Goal: Information Seeking & Learning: Learn about a topic

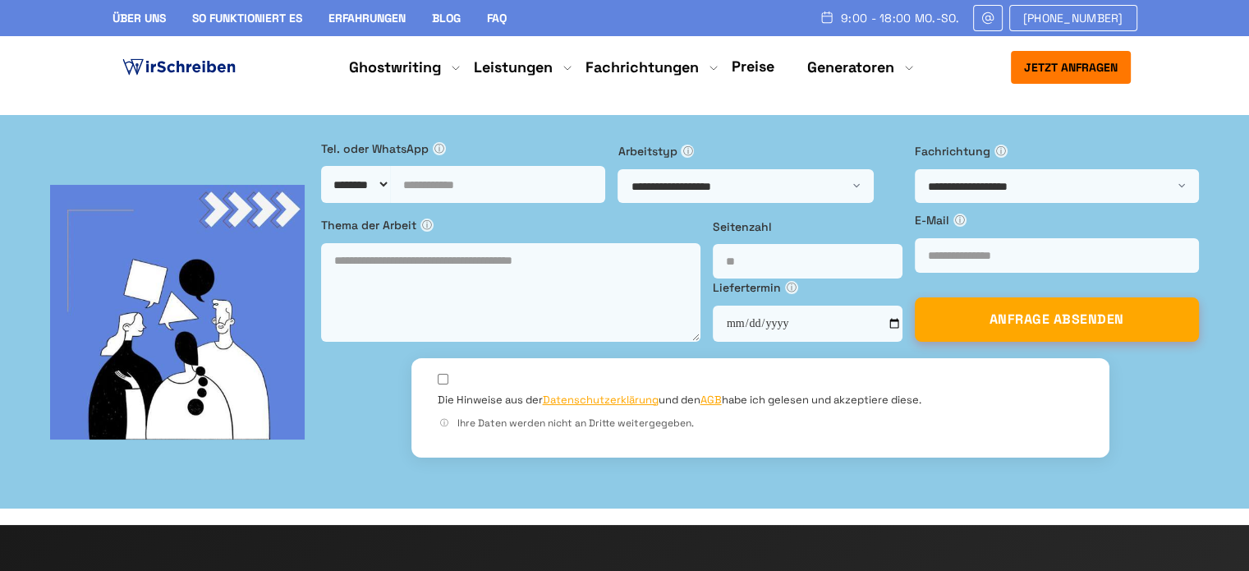
copy h1 "[GEOGRAPHIC_DATA]"
drag, startPoint x: 353, startPoint y: 225, endPoint x: 122, endPoint y: 229, distance: 231.7
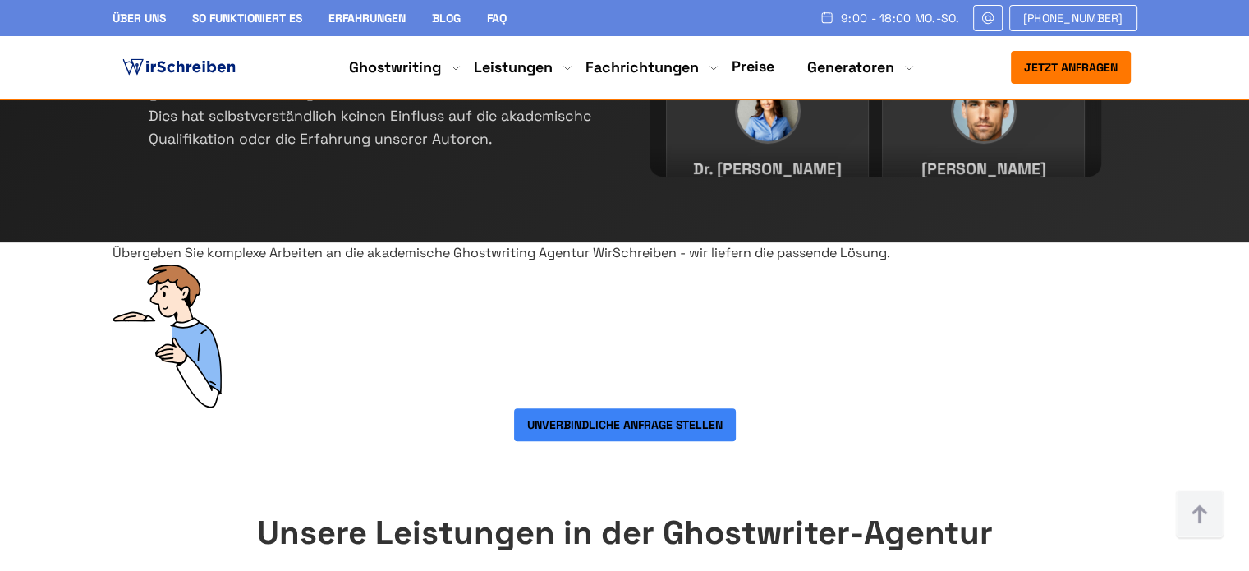
scroll to position [4825, 0]
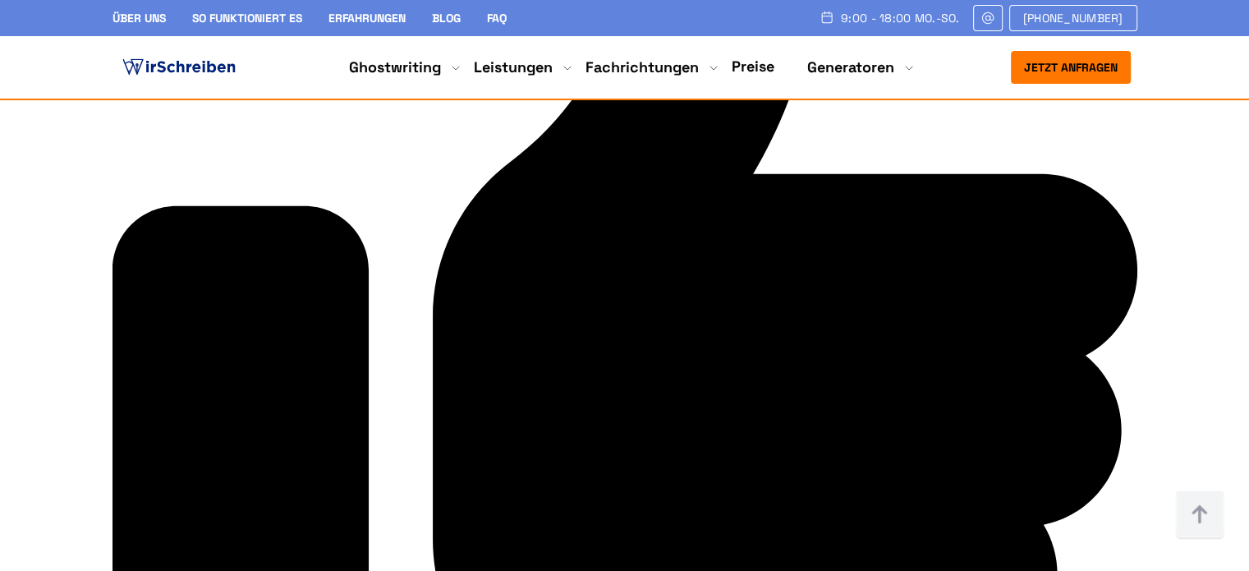
copy p "Ghostwriter Deutschland"
drag, startPoint x: 1048, startPoint y: 284, endPoint x: 897, endPoint y: 284, distance: 151.1
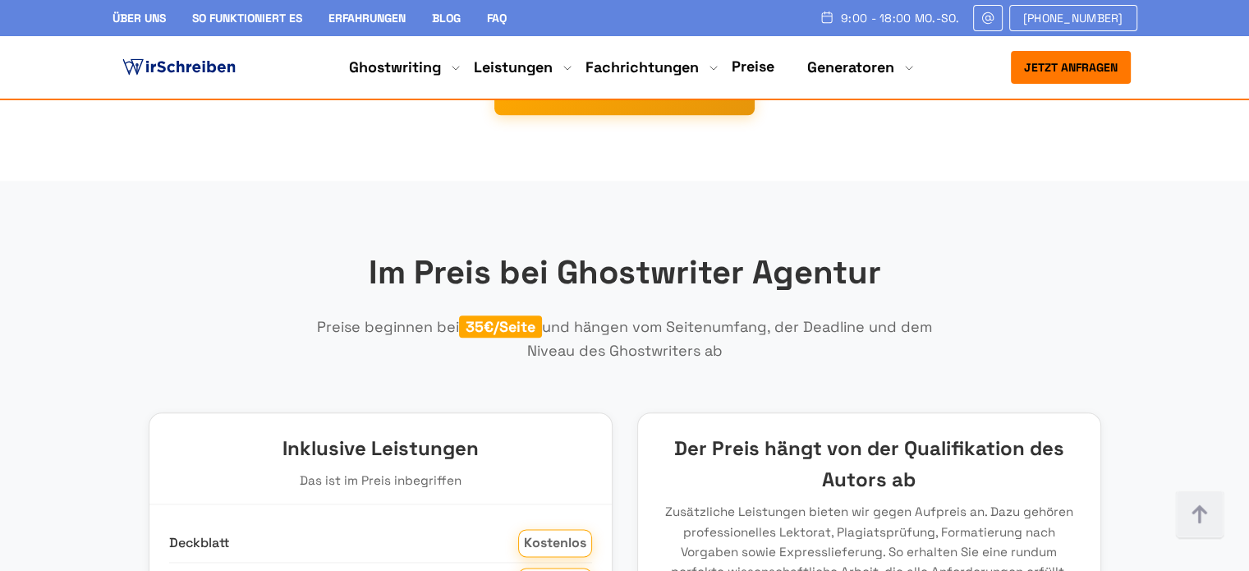
scroll to position [10327, 0]
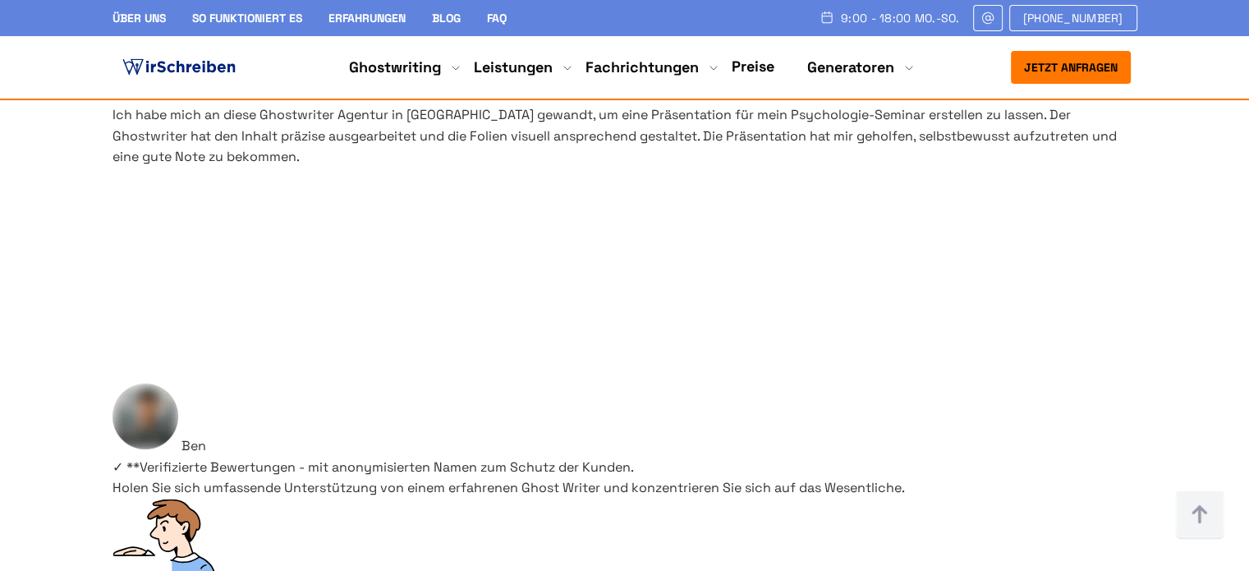
copy h3 "Ghostwriting Deutschland"
drag, startPoint x: 490, startPoint y: 285, endPoint x: 163, endPoint y: 289, distance: 327.0
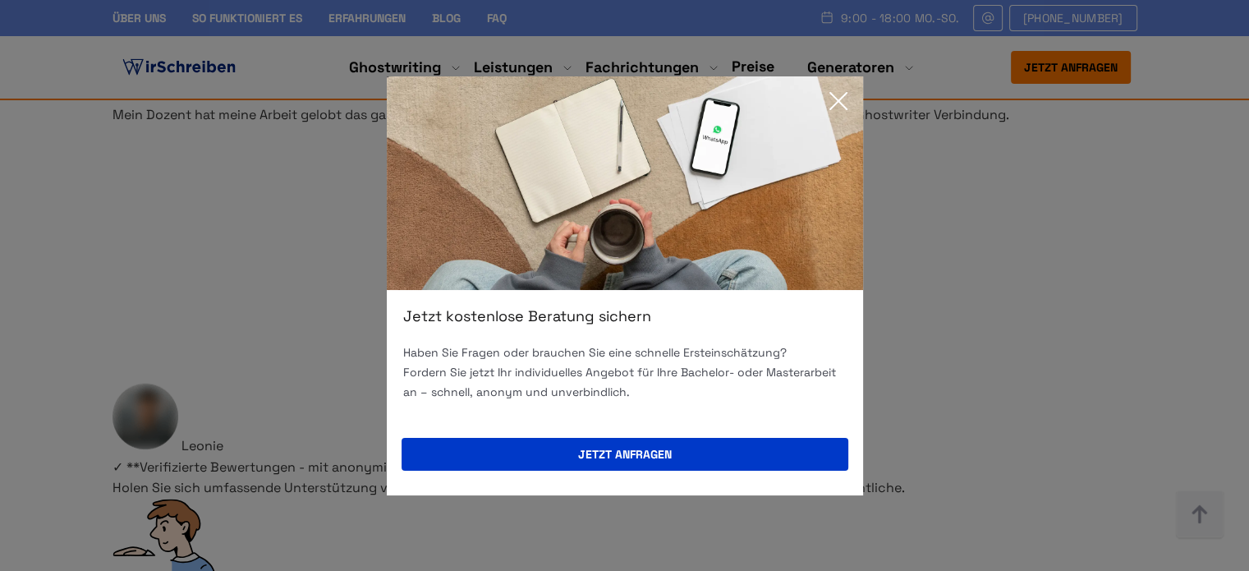
drag, startPoint x: 845, startPoint y: 98, endPoint x: 621, endPoint y: 177, distance: 237.7
click at [845, 98] on icon at bounding box center [838, 101] width 33 height 33
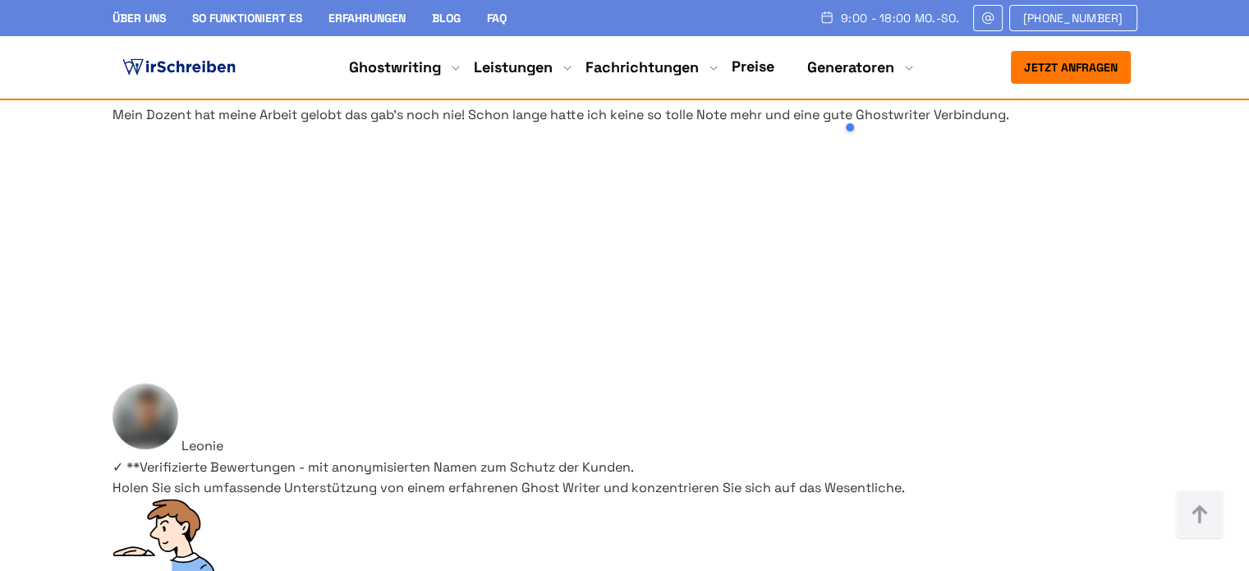
drag, startPoint x: 331, startPoint y: 302, endPoint x: 325, endPoint y: 293, distance: 10.7
drag, startPoint x: 320, startPoint y: 287, endPoint x: 152, endPoint y: 282, distance: 168.5
copy h3 "Ghostwriting"
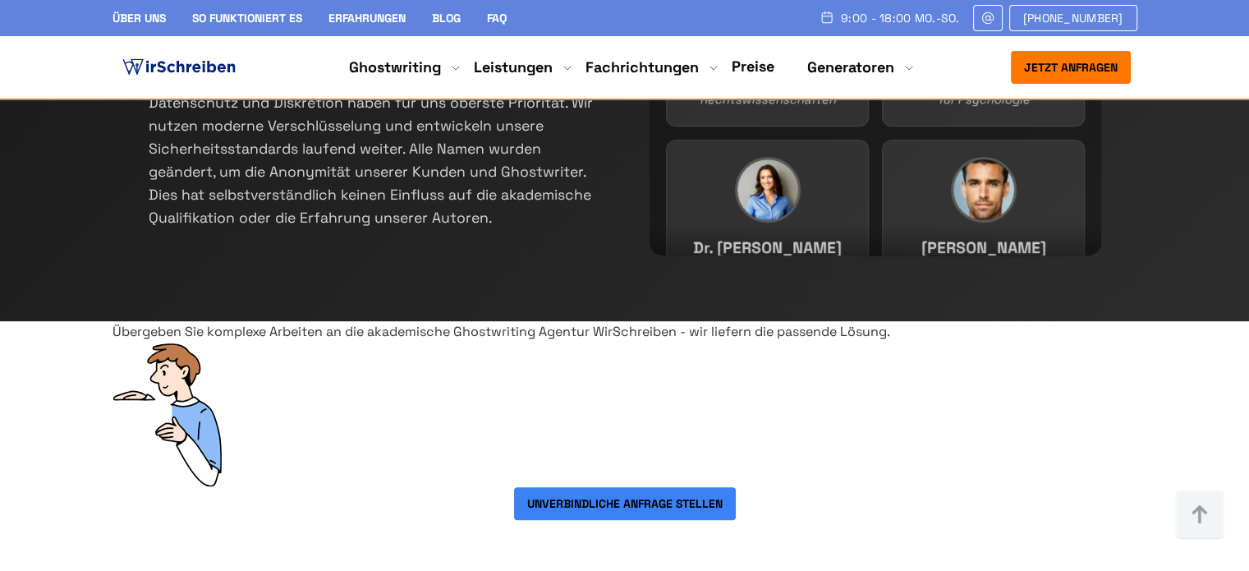
scroll to position [821, 0]
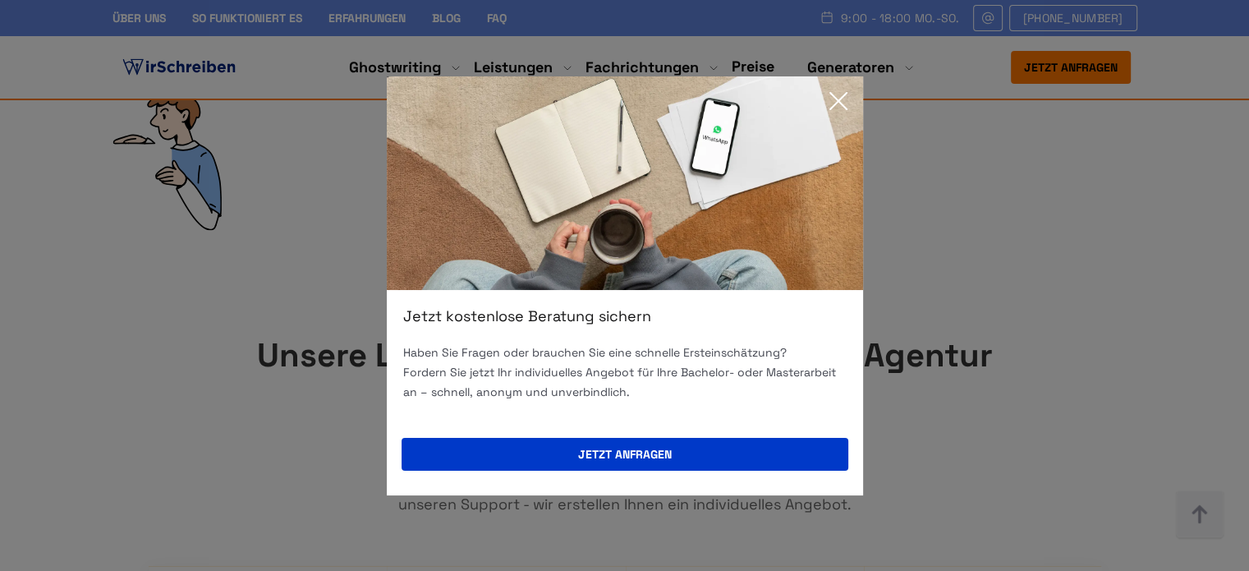
click at [839, 99] on icon at bounding box center [838, 101] width 16 height 16
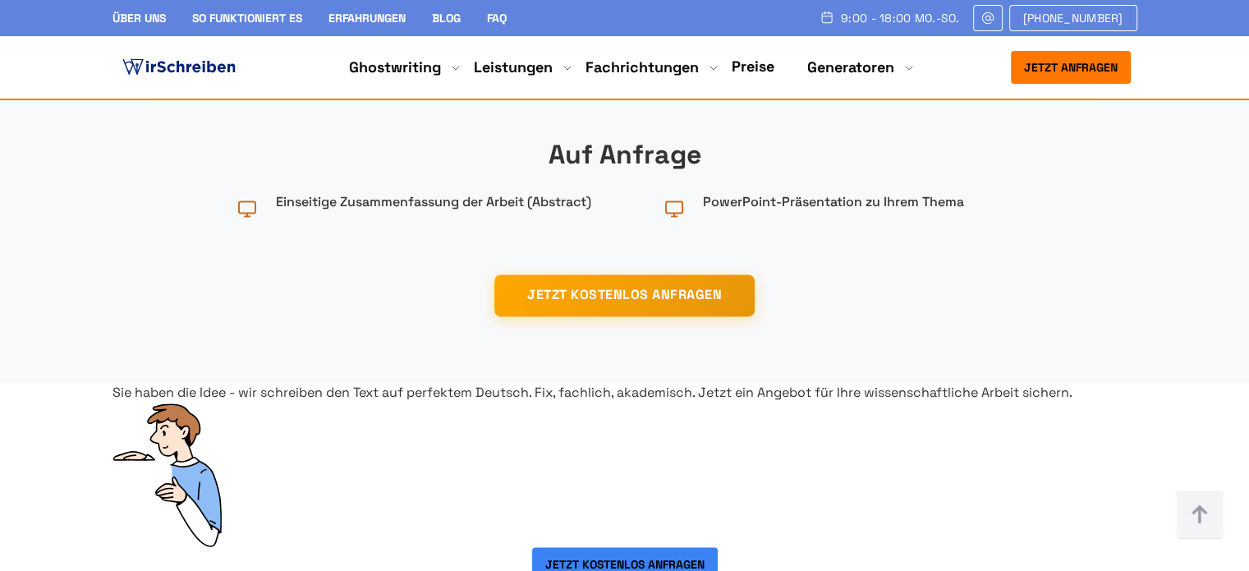
scroll to position [2464, 0]
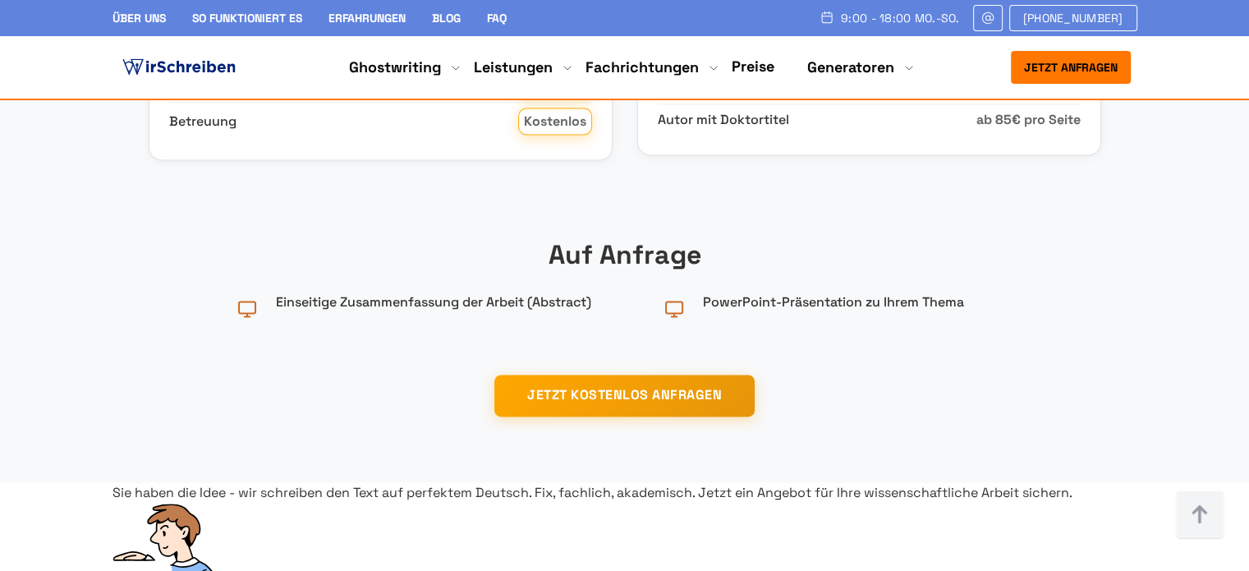
drag, startPoint x: 992, startPoint y: 227, endPoint x: 228, endPoint y: 219, distance: 764.0
copy h2 "Unsere Leistungen in der Ghostwriter-Agentur"
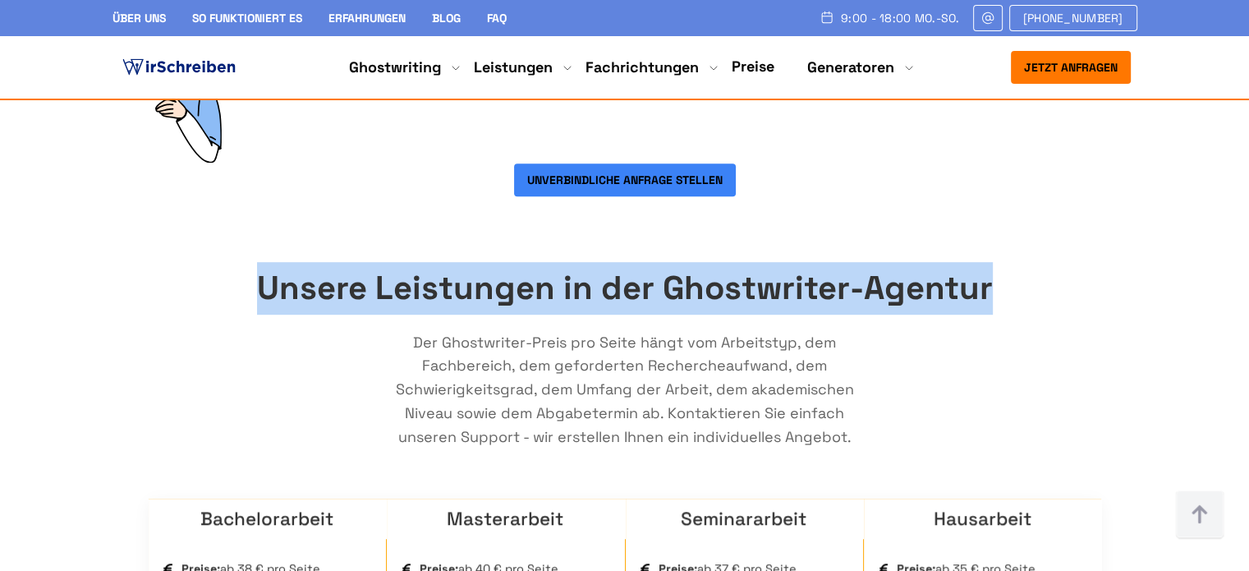
scroll to position [0, 0]
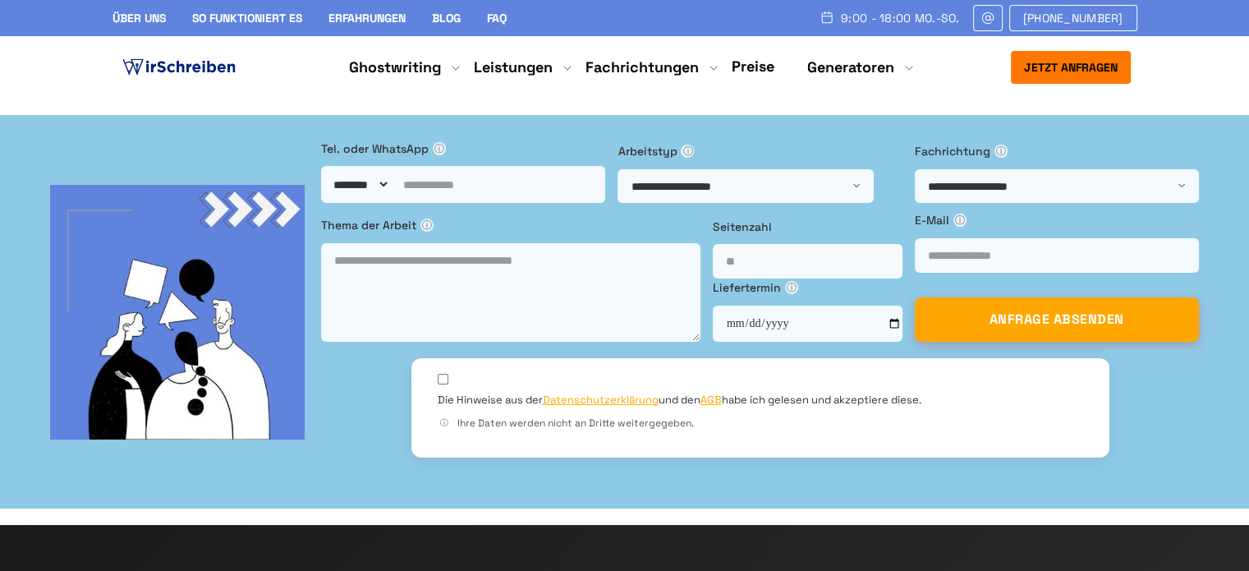
copy h1 "[GEOGRAPHIC_DATA]"
drag, startPoint x: 358, startPoint y: 219, endPoint x: 81, endPoint y: 212, distance: 277.7
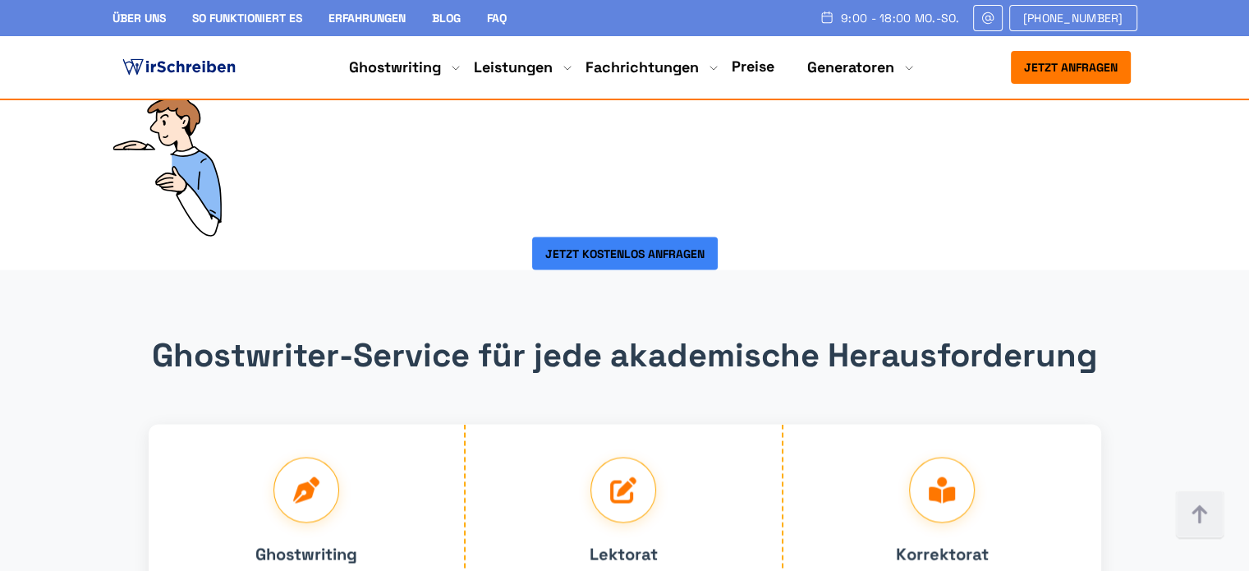
scroll to position [2464, 0]
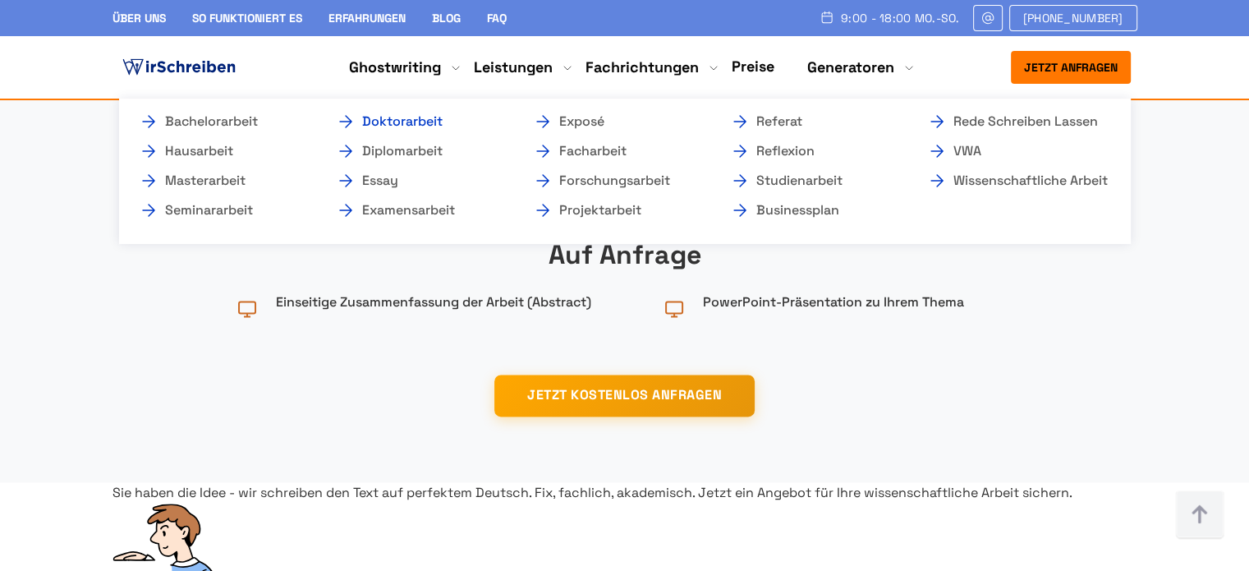
click at [373, 122] on link "Doktorarbeit" at bounding box center [418, 122] width 164 height 20
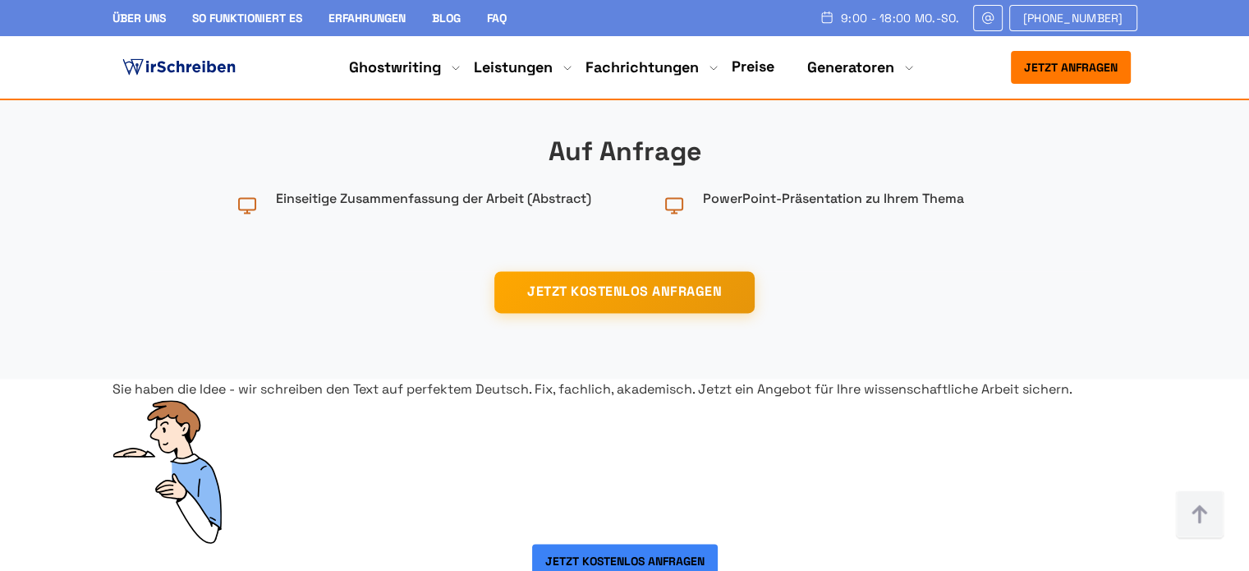
scroll to position [2629, 0]
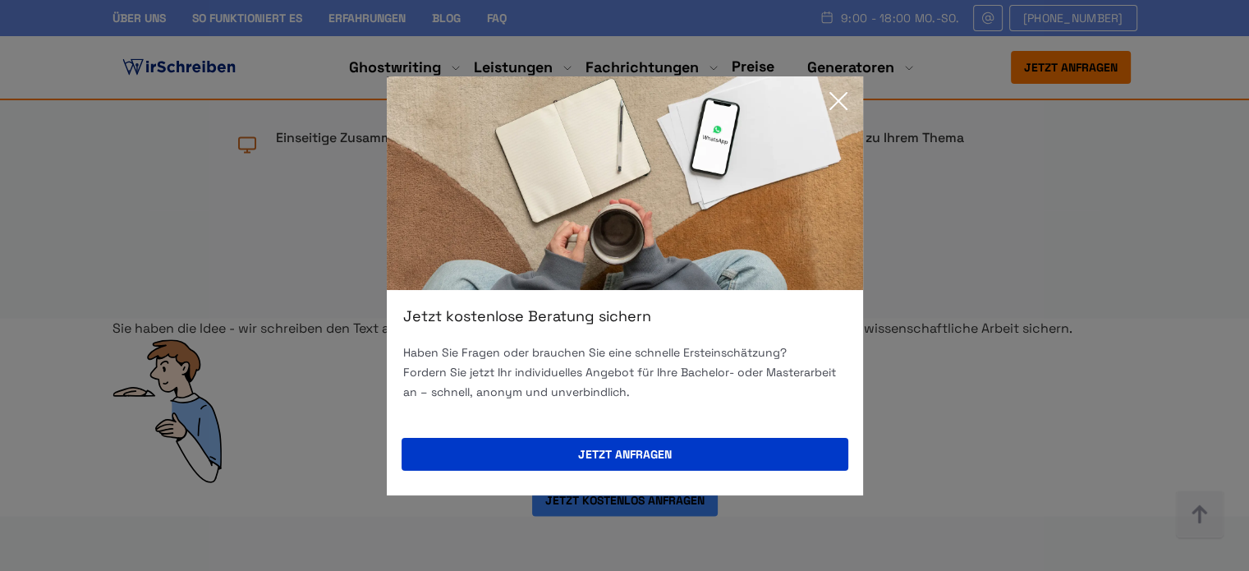
click at [843, 101] on icon at bounding box center [838, 101] width 33 height 33
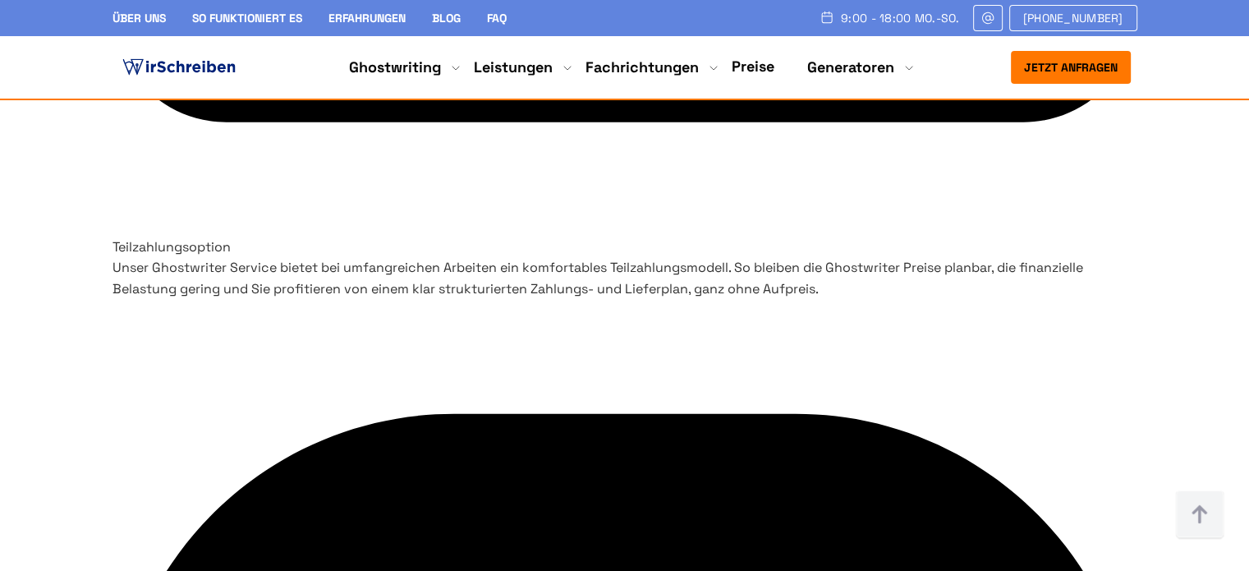
scroll to position [6325, 0]
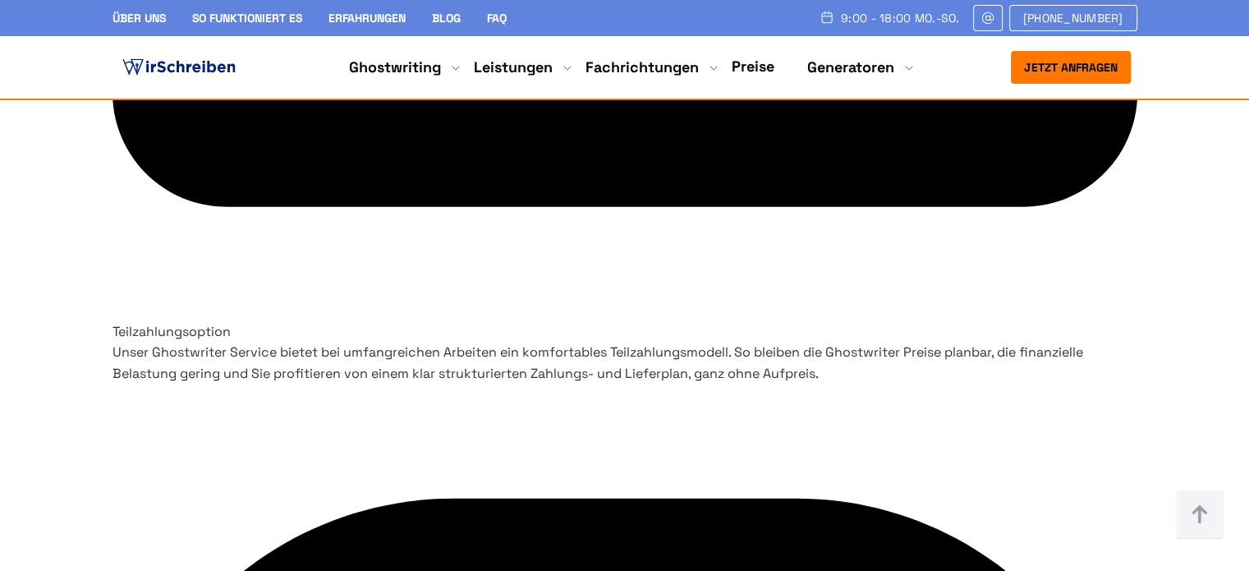
drag, startPoint x: 177, startPoint y: 250, endPoint x: 1095, endPoint y: 423, distance: 934.6
copy div "Jahre Erfahrung 24.597 Erfüllte Aufträge 413 Akademische Ghostwriter 4.8"
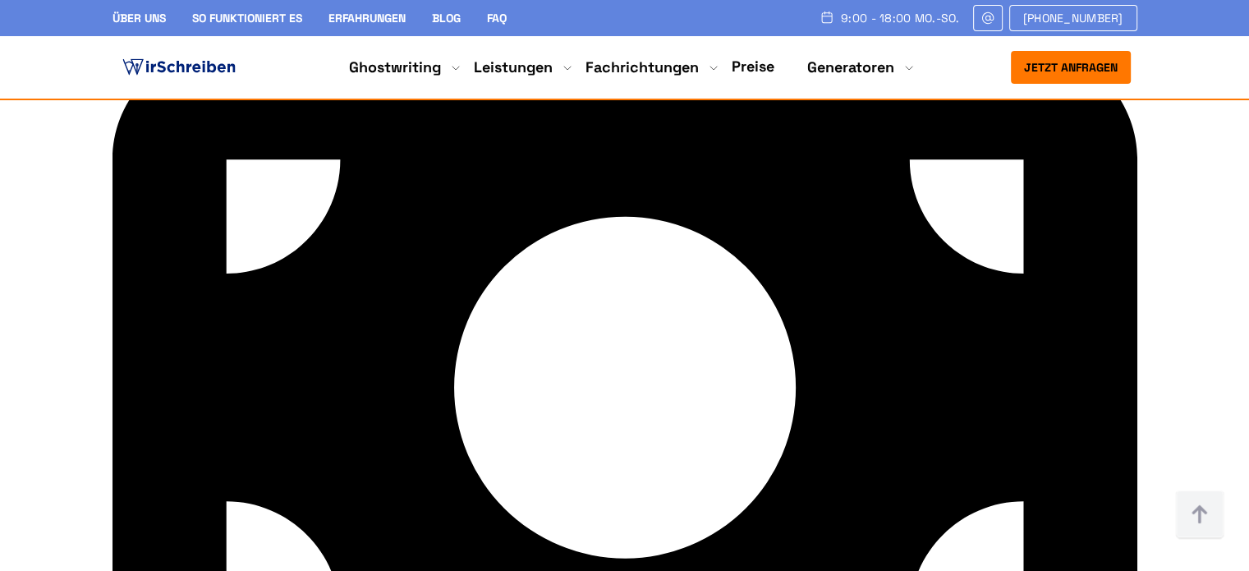
scroll to position [5915, 0]
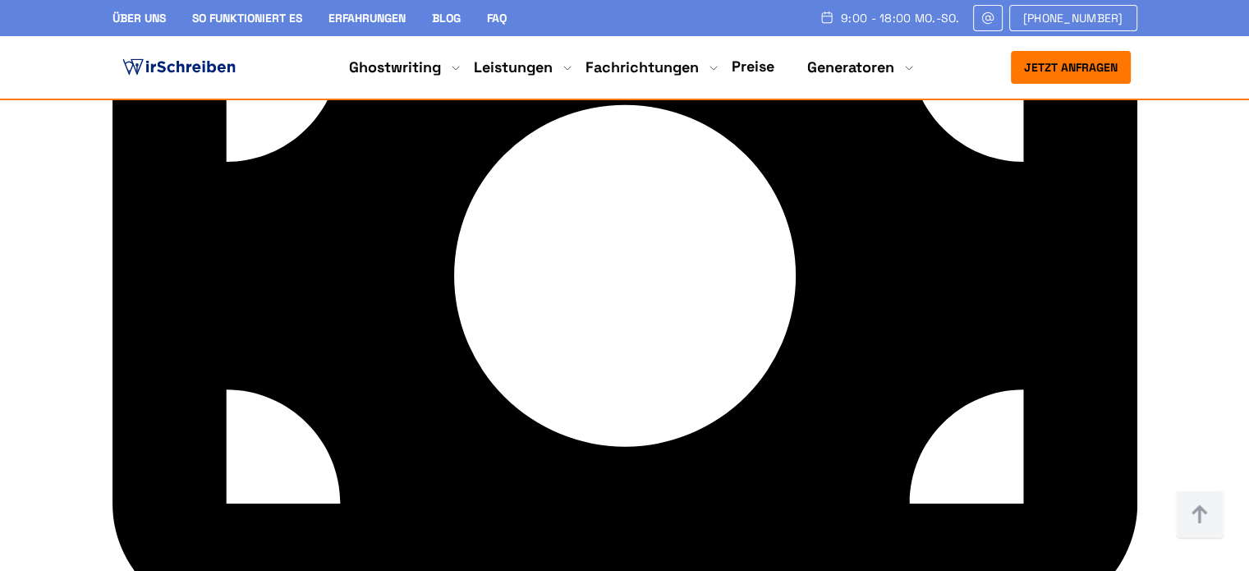
drag, startPoint x: 329, startPoint y: 167, endPoint x: 1024, endPoint y: 446, distance: 749.0
copy div "Garantien für WirSchreiben-Kunden Mit der Inanspruchnahme unseres akademischen …"
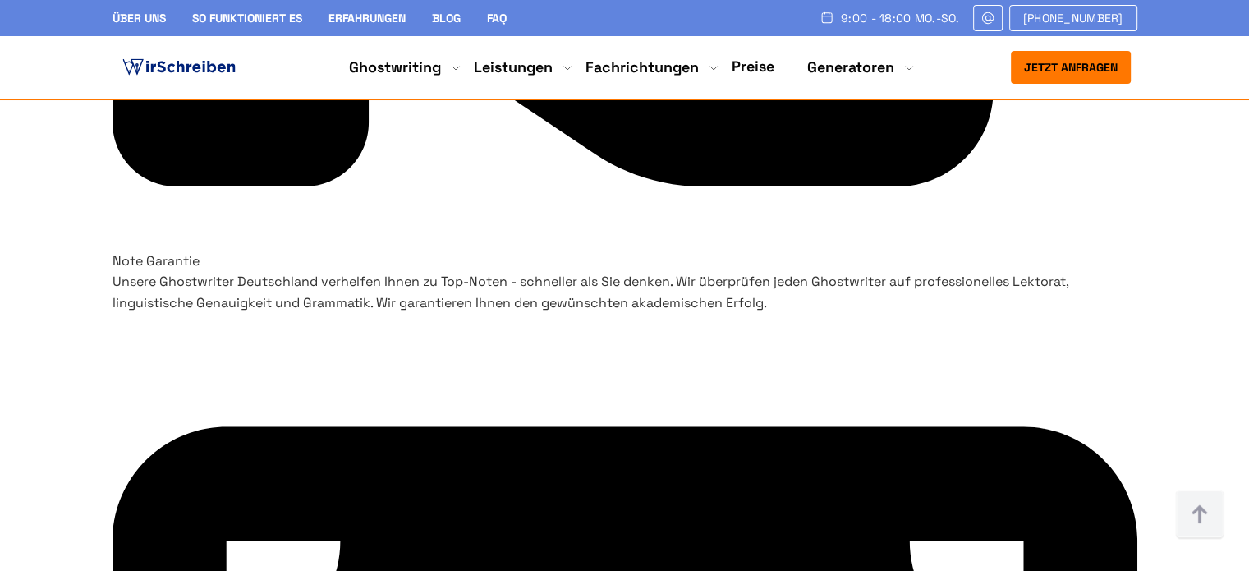
scroll to position [5422, 0]
drag, startPoint x: 306, startPoint y: 320, endPoint x: 273, endPoint y: 345, distance: 41.6
copy p "akademisches Ghostwriting"
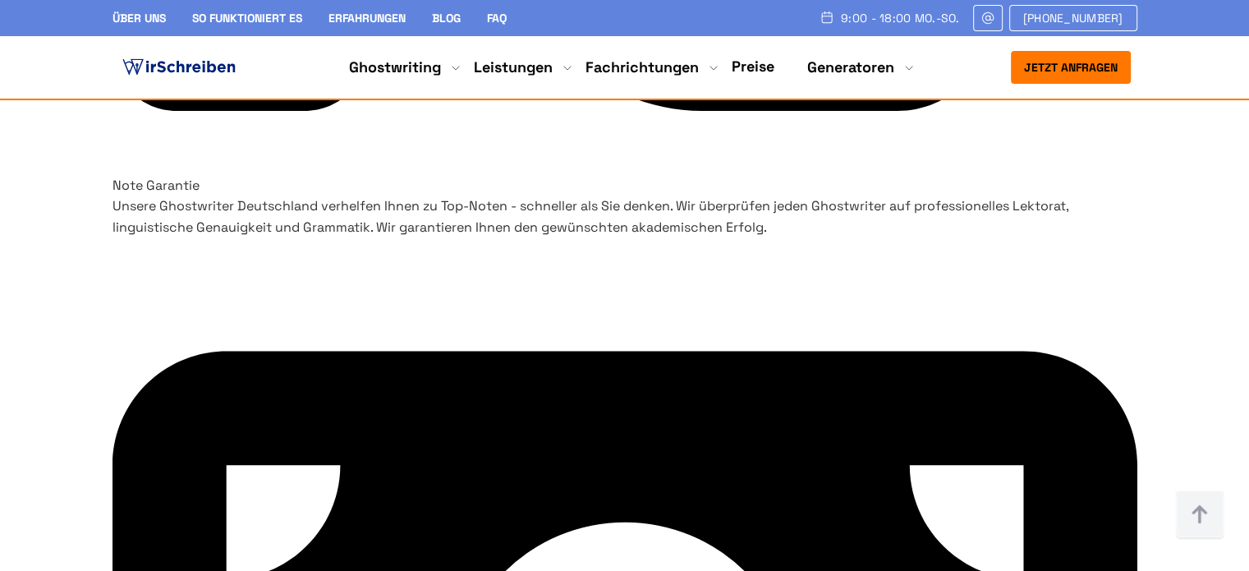
scroll to position [5504, 0]
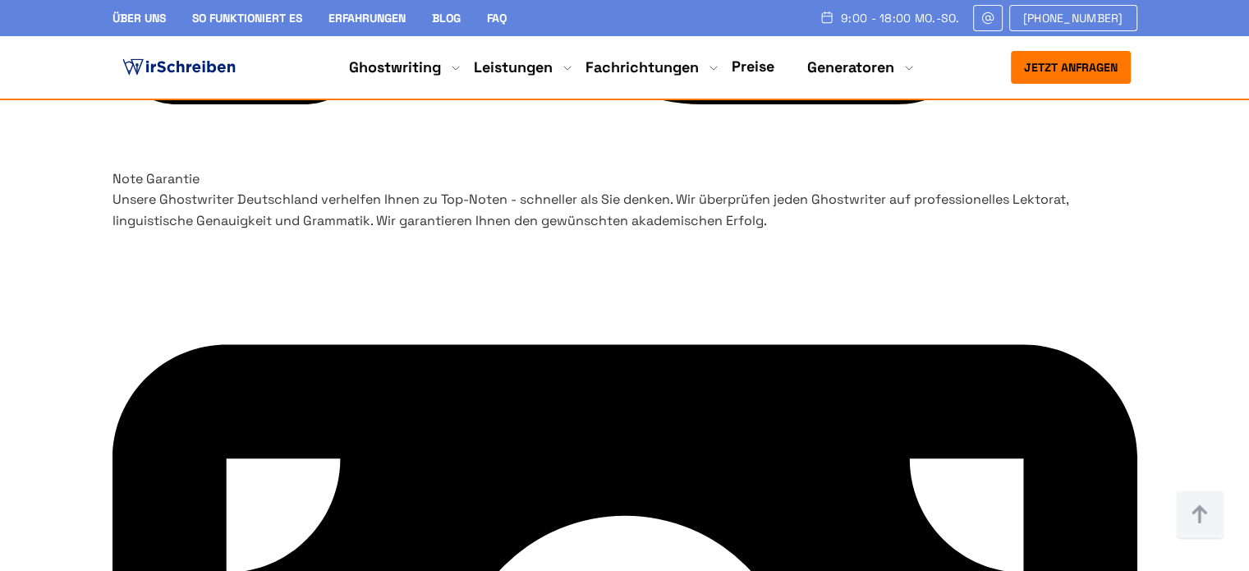
copy p "Ghostwriter Service"
drag, startPoint x: 998, startPoint y: 214, endPoint x: 877, endPoint y: 209, distance: 120.8
copy p "Ghostwriter Deutschland"
drag, startPoint x: 727, startPoint y: 210, endPoint x: 571, endPoint y: 218, distance: 156.3
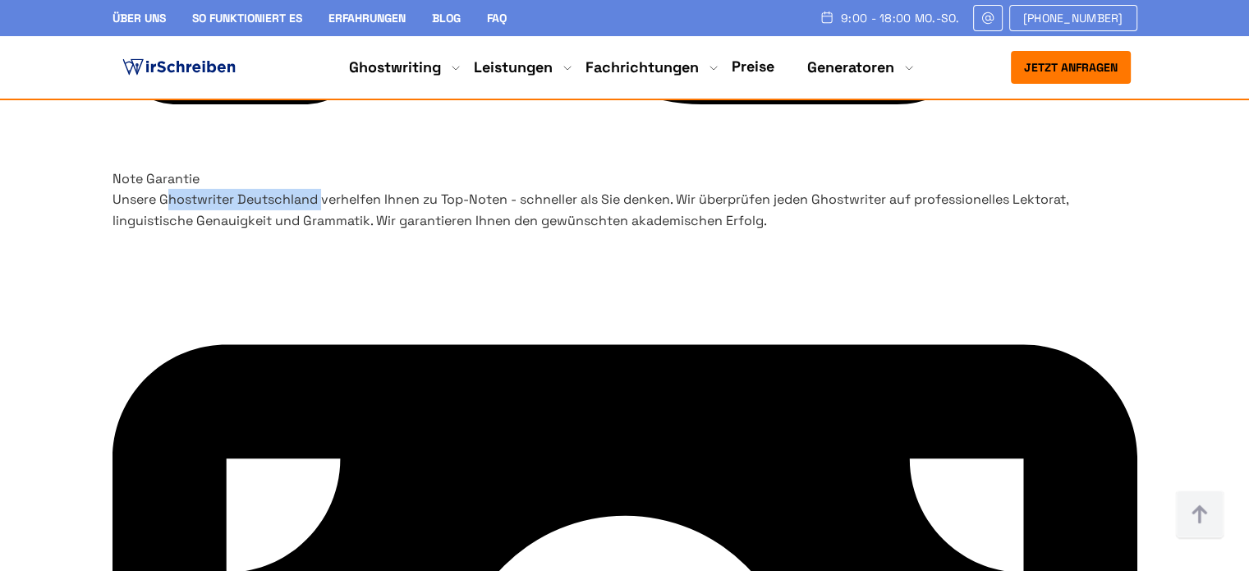
click at [571, 218] on p "Unsere Ghostwriter Deutschland verhelfen Ihnen zu Top-Noten - schneller als Sie…" at bounding box center [625, 210] width 1025 height 42
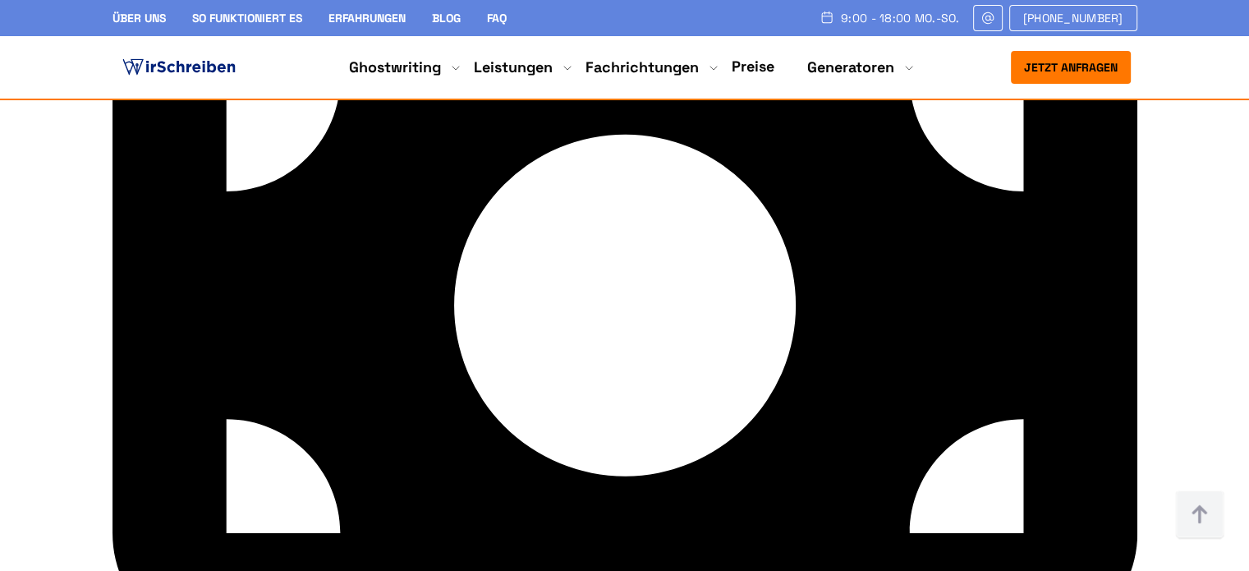
scroll to position [5915, 0]
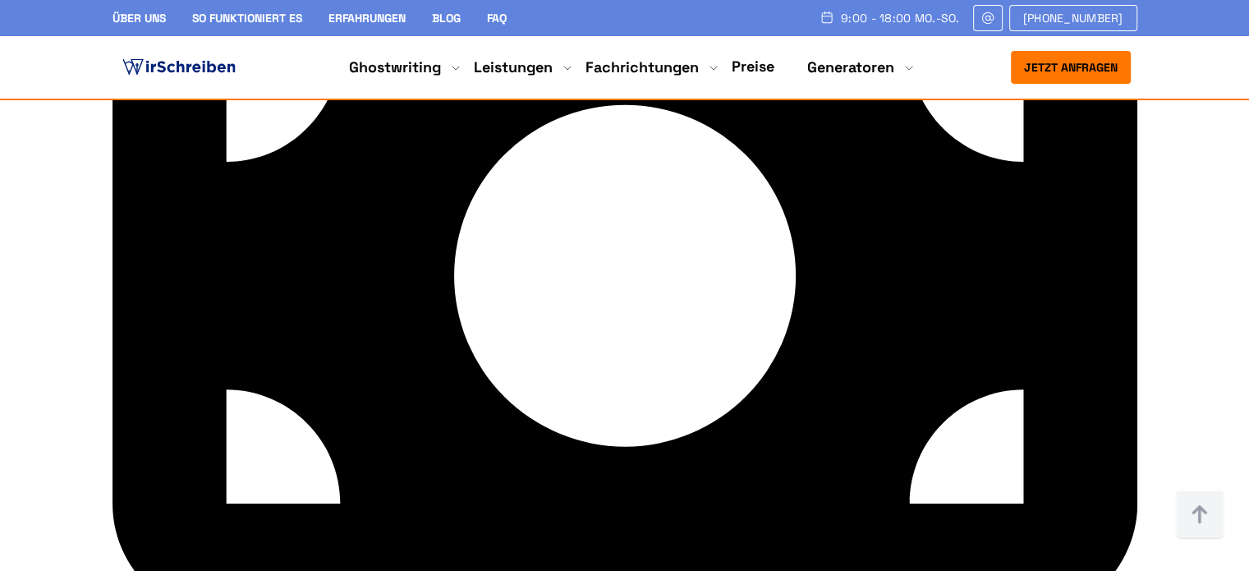
copy p "wissenschaftlicher Ghostwriter"
drag, startPoint x: 371, startPoint y: 255, endPoint x: 179, endPoint y: 260, distance: 192.3
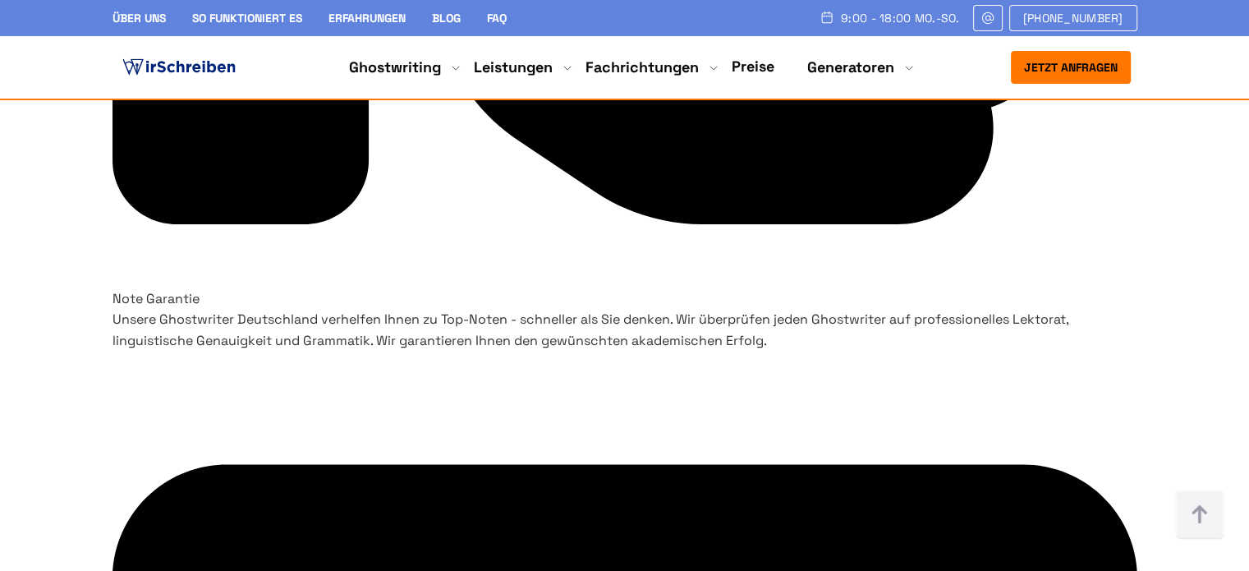
scroll to position [5422, 0]
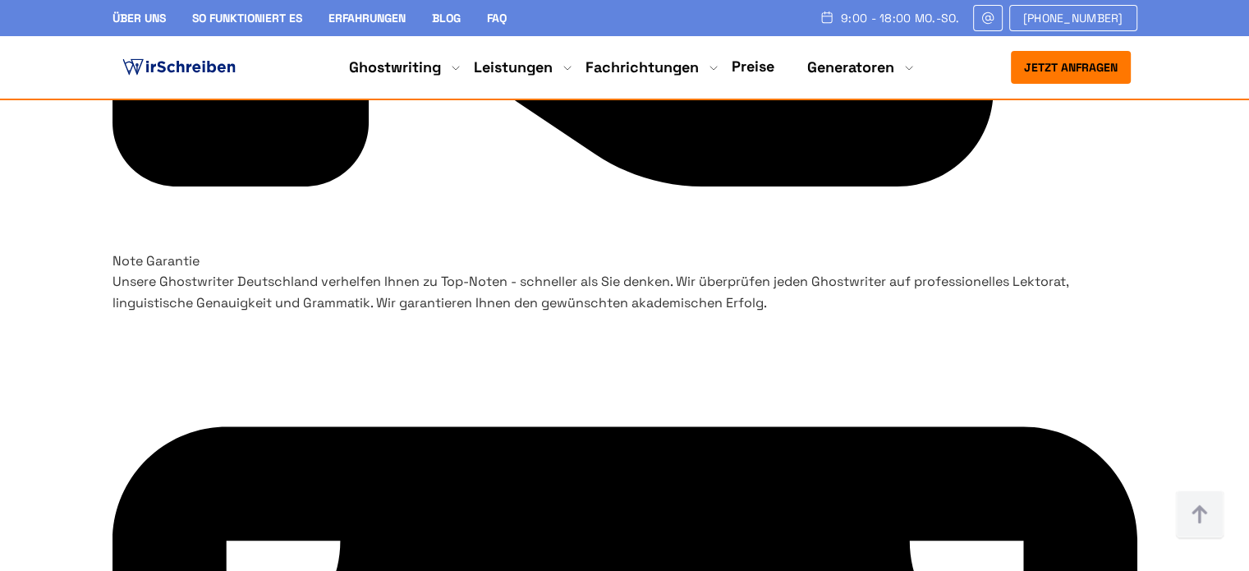
copy p "Ghostwriter Preise"
drag, startPoint x: 1019, startPoint y: 365, endPoint x: 904, endPoint y: 369, distance: 114.3
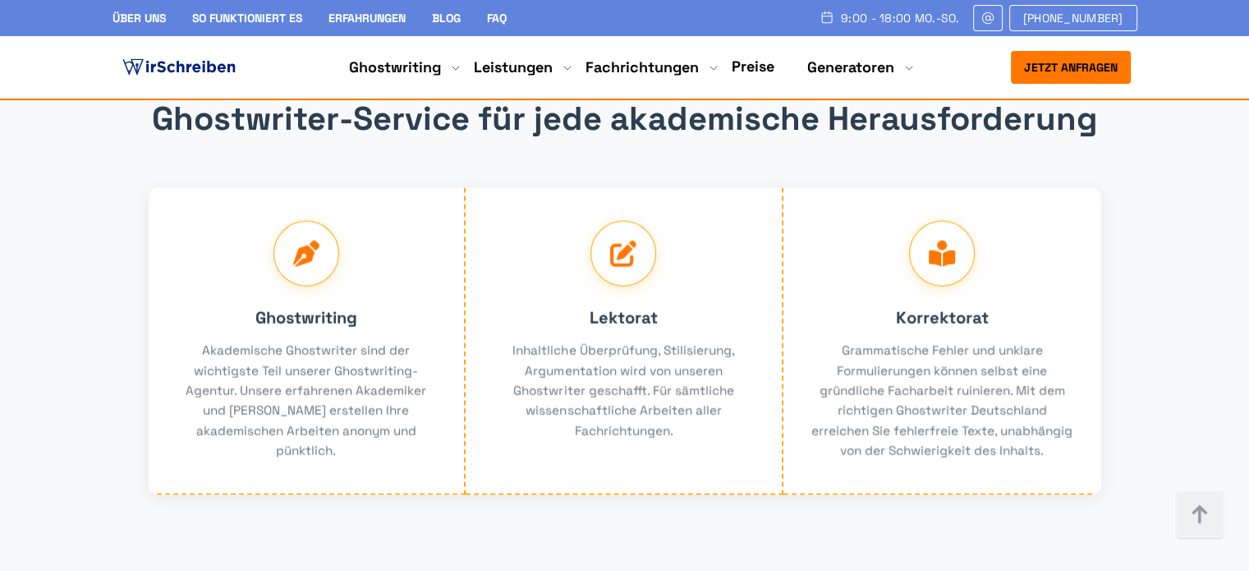
scroll to position [3286, 0]
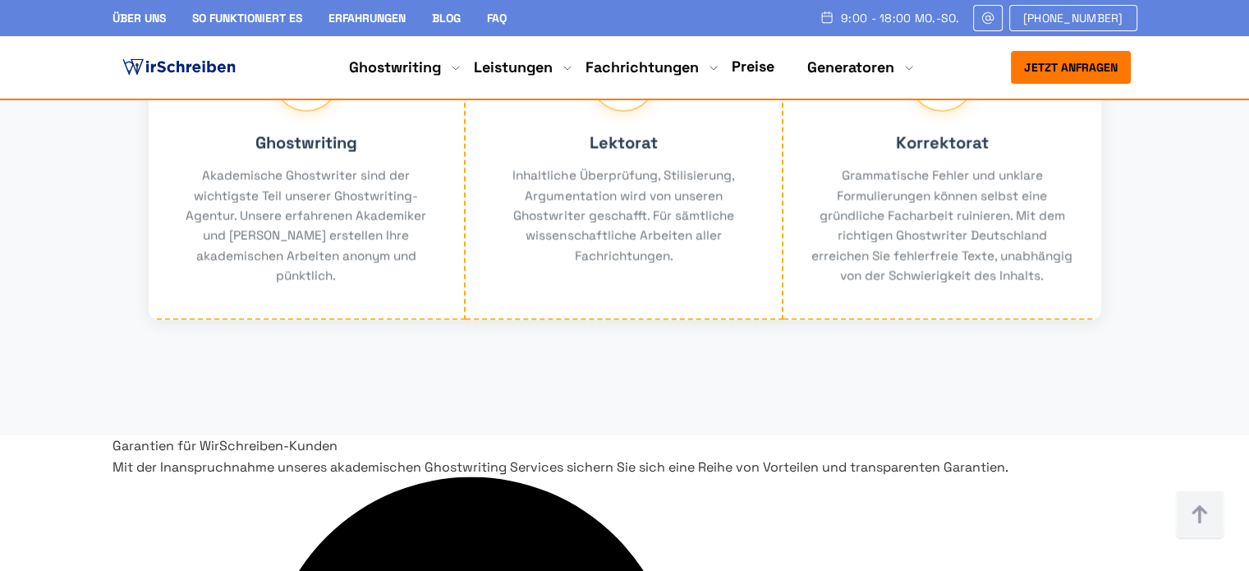
drag, startPoint x: 886, startPoint y: 338, endPoint x: 356, endPoint y: 334, distance: 529.9
copy h2 "Im Preis bei Ghostwriter Agentur"
click at [1201, 522] on img at bounding box center [1200, 514] width 49 height 49
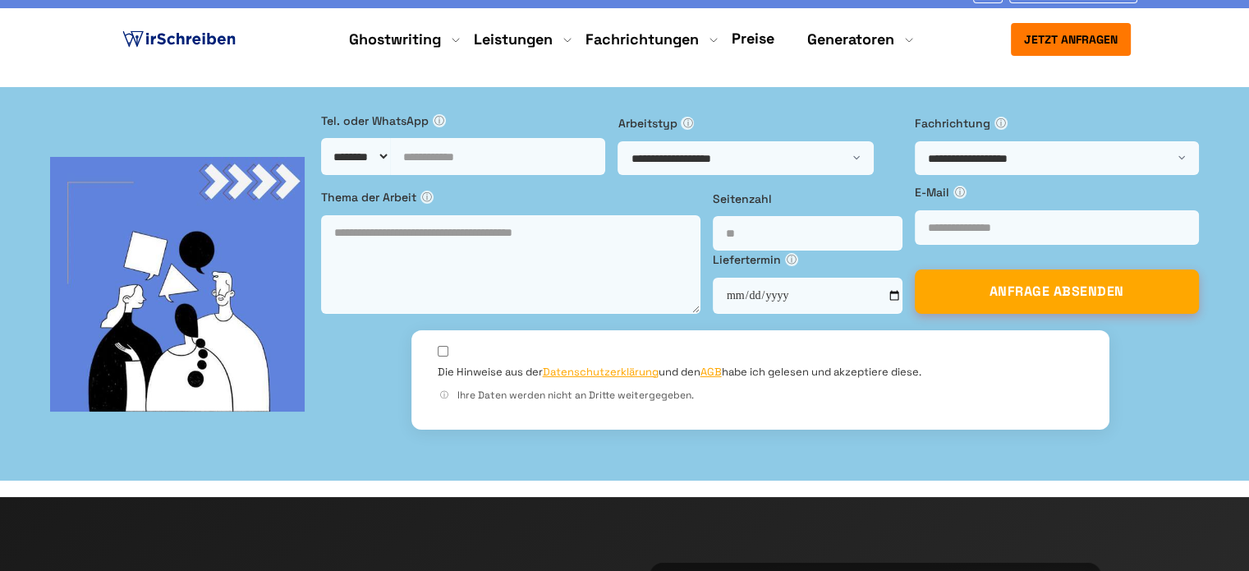
scroll to position [0, 0]
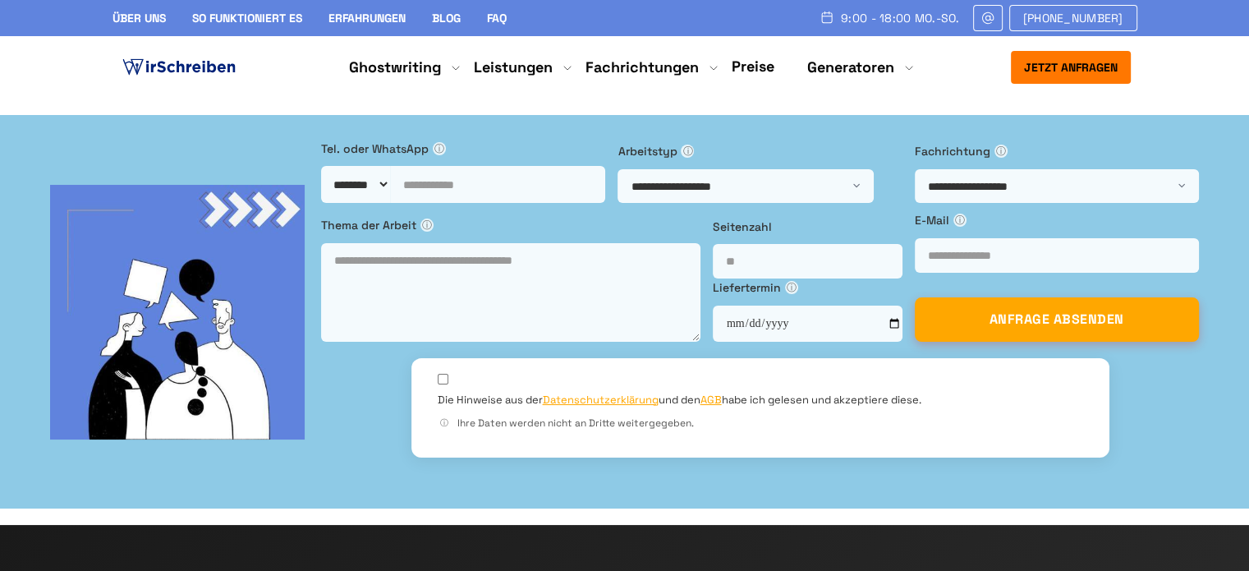
copy h1 "[GEOGRAPHIC_DATA]"
drag, startPoint x: 350, startPoint y: 226, endPoint x: 99, endPoint y: 231, distance: 251.4
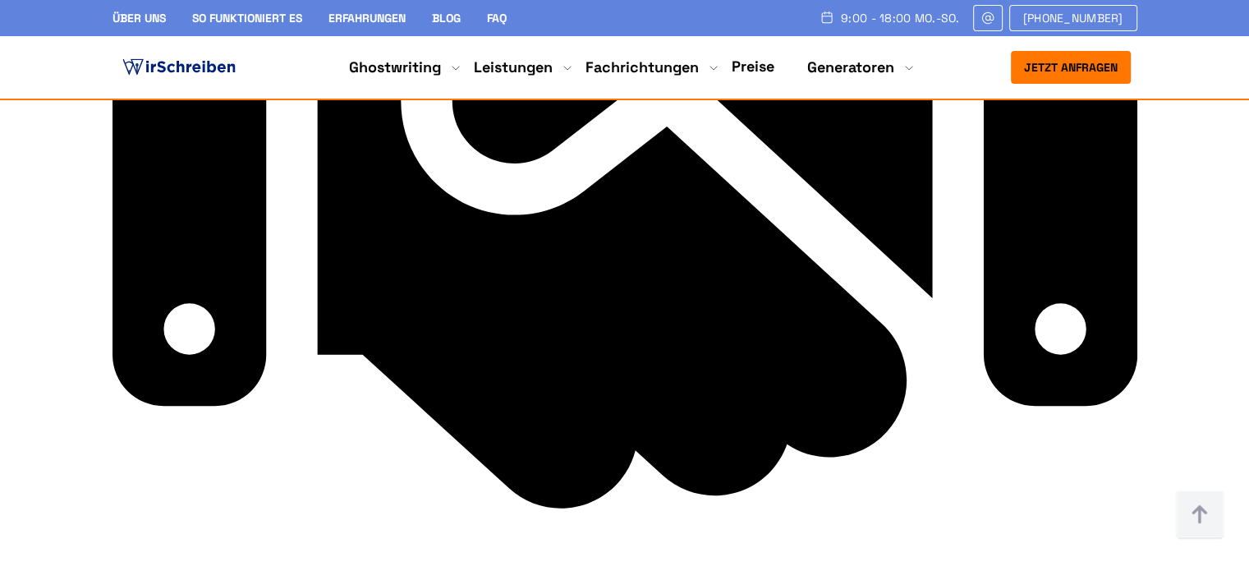
scroll to position [7886, 0]
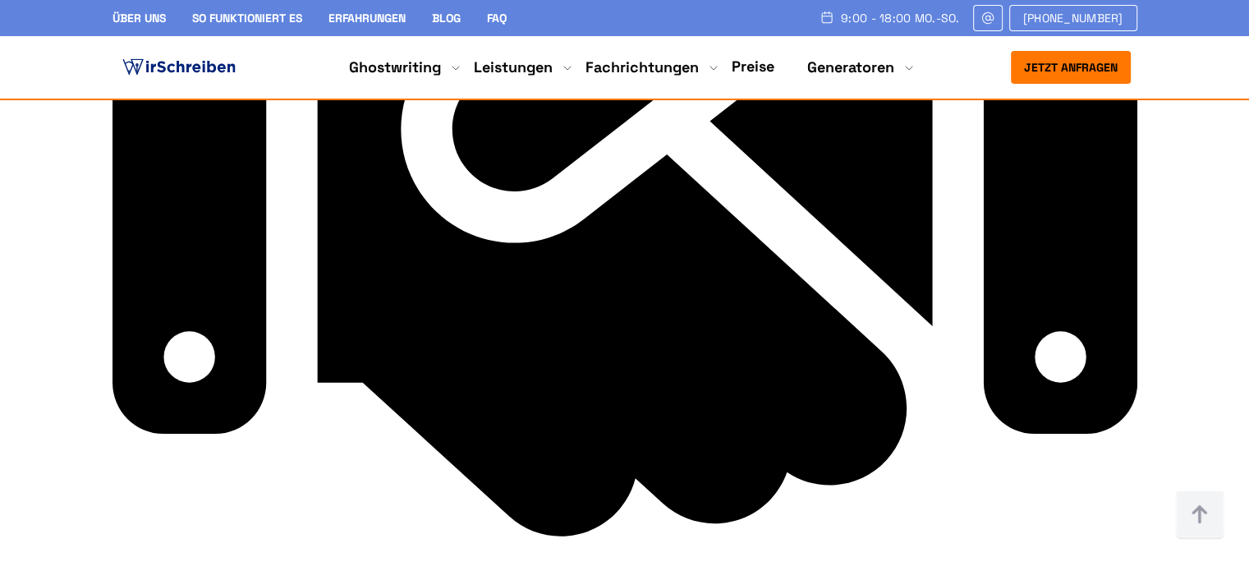
drag, startPoint x: 691, startPoint y: 236, endPoint x: 219, endPoint y: 195, distance: 473.3
copy h2 "Wie arbeitet die Ghostwriter-Agentur Wirschreiben für Sie?"
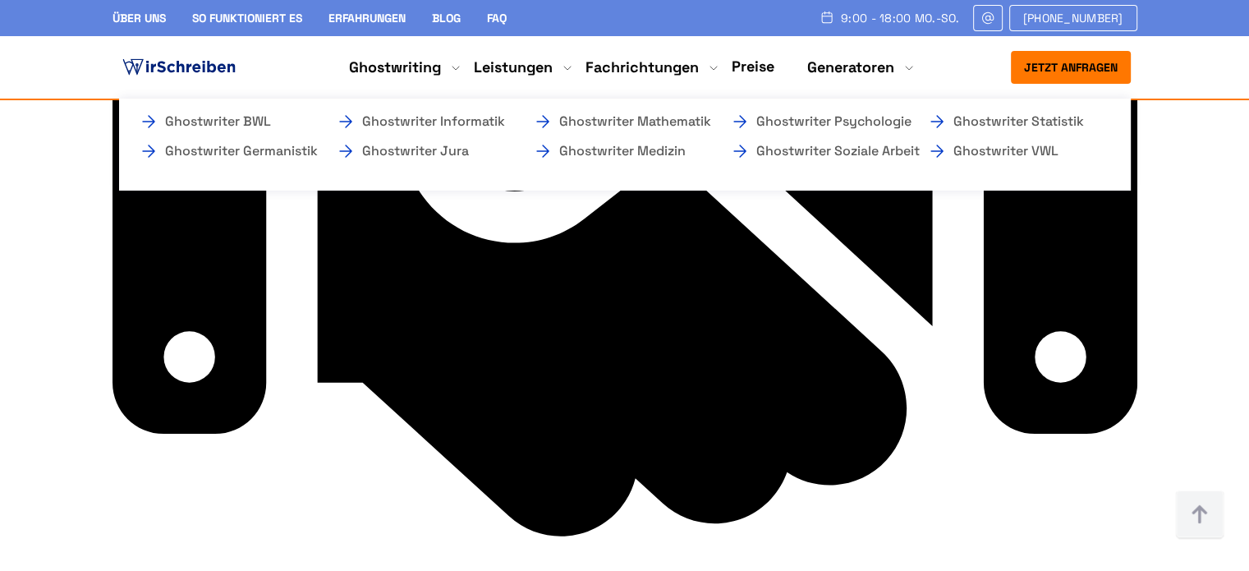
scroll to position [7939, 0]
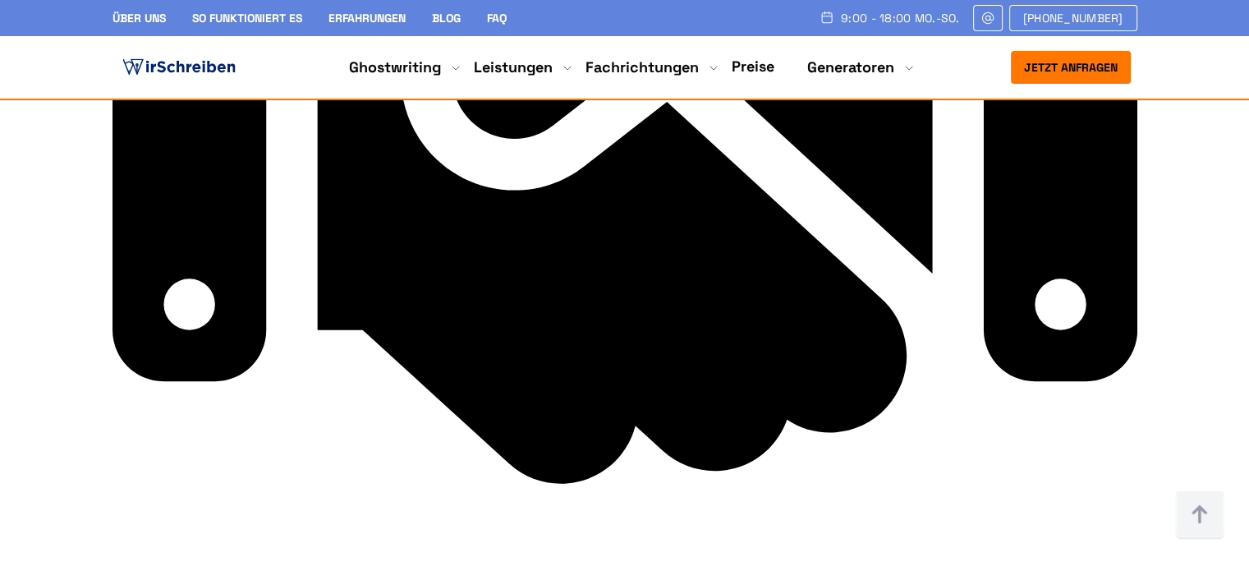
drag, startPoint x: 237, startPoint y: 227, endPoint x: 1025, endPoint y: 229, distance: 788.6
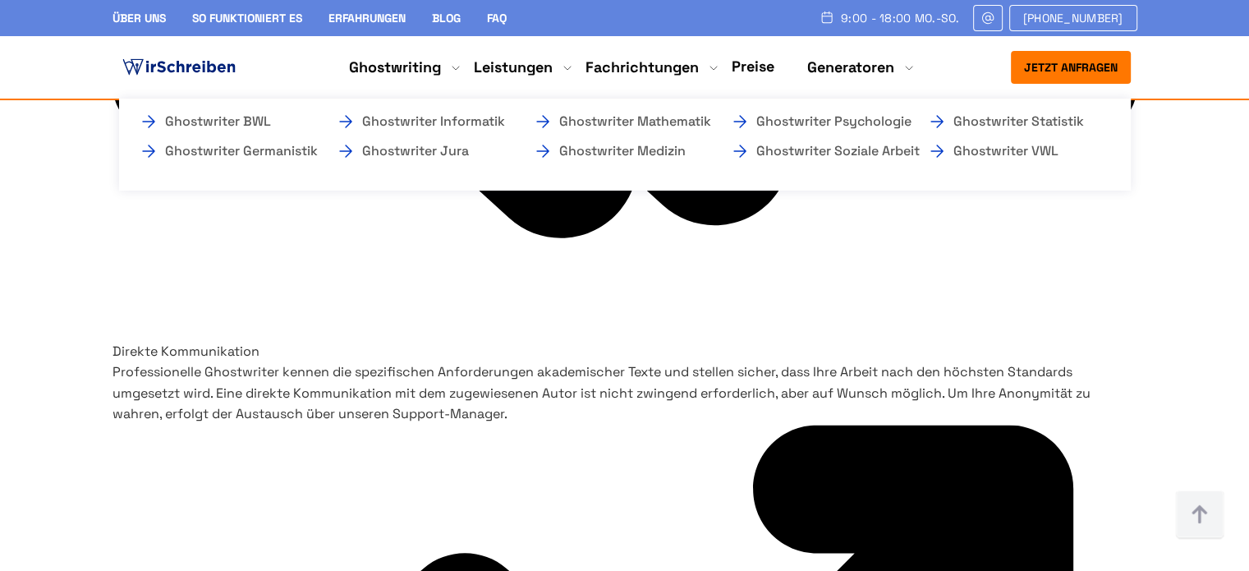
scroll to position [8243, 0]
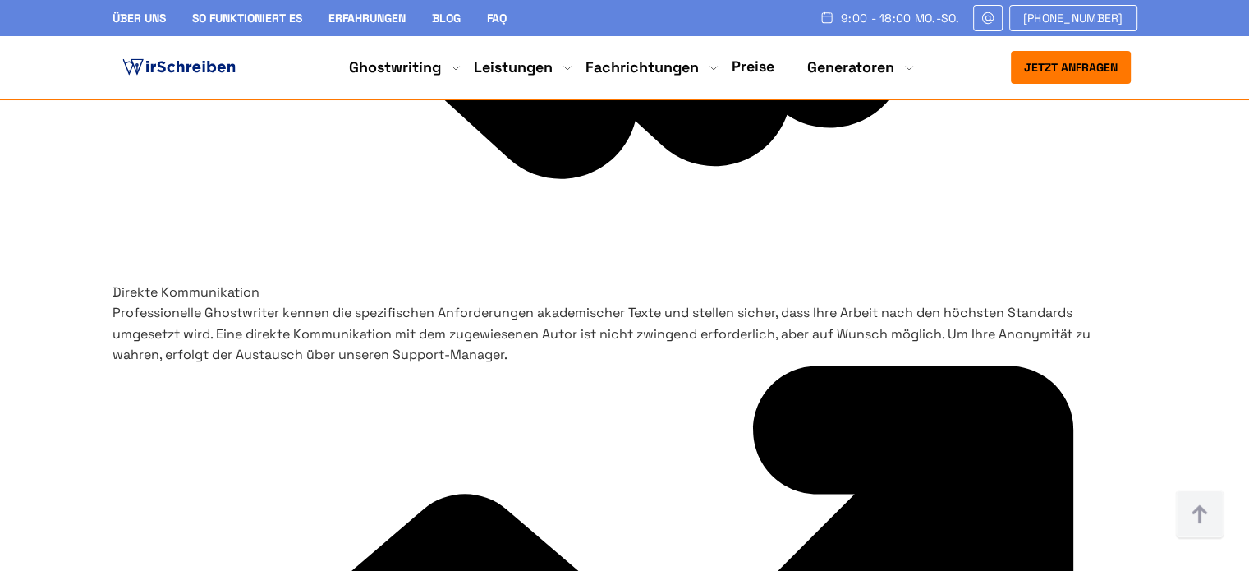
drag, startPoint x: 439, startPoint y: 238, endPoint x: 430, endPoint y: 238, distance: 9.0
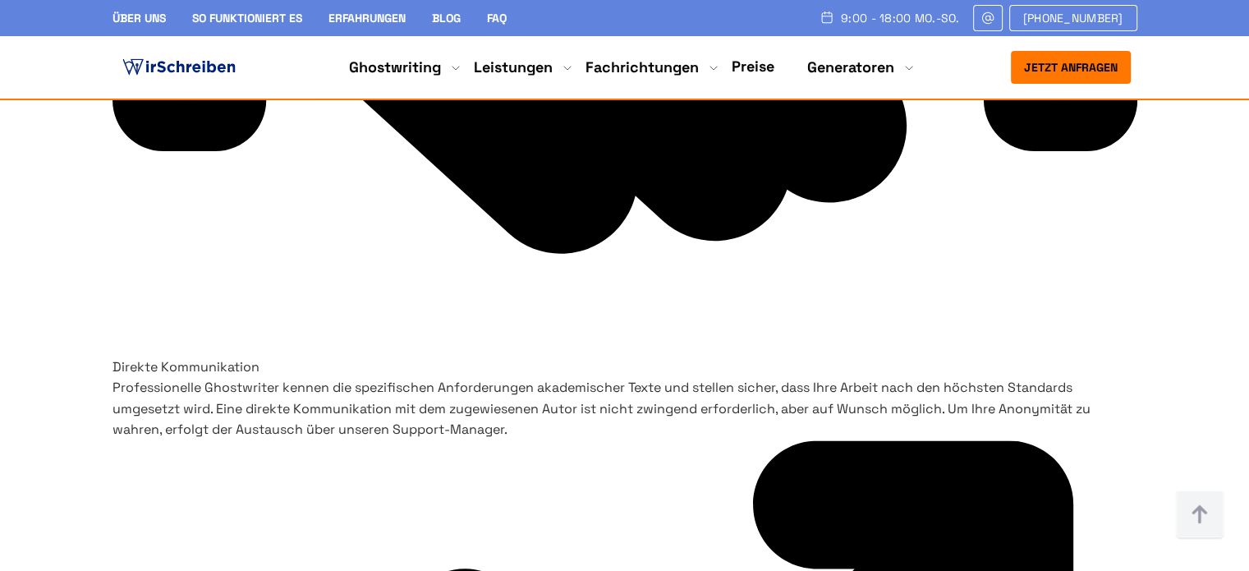
scroll to position [8079, 0]
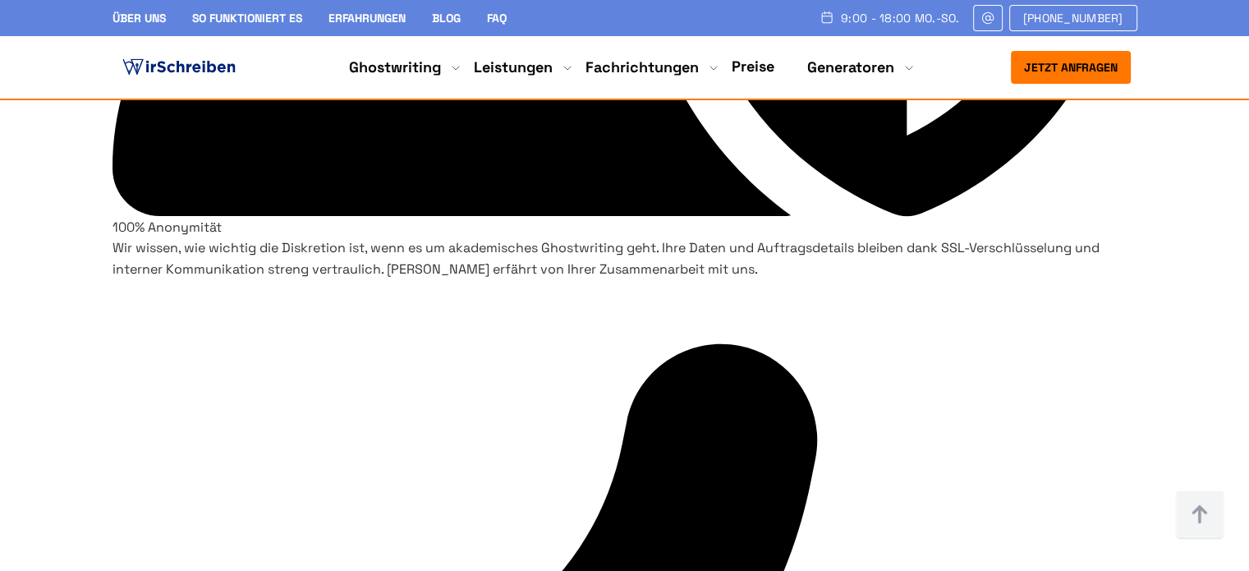
scroll to position [0, 0]
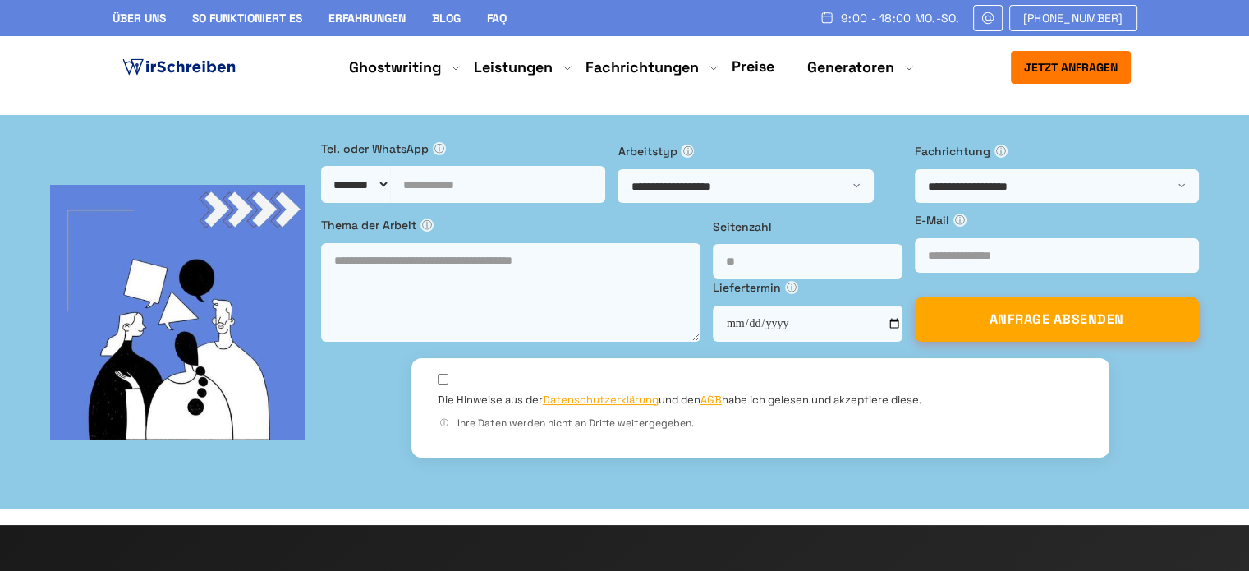
drag, startPoint x: 312, startPoint y: 228, endPoint x: 99, endPoint y: 229, distance: 212.8
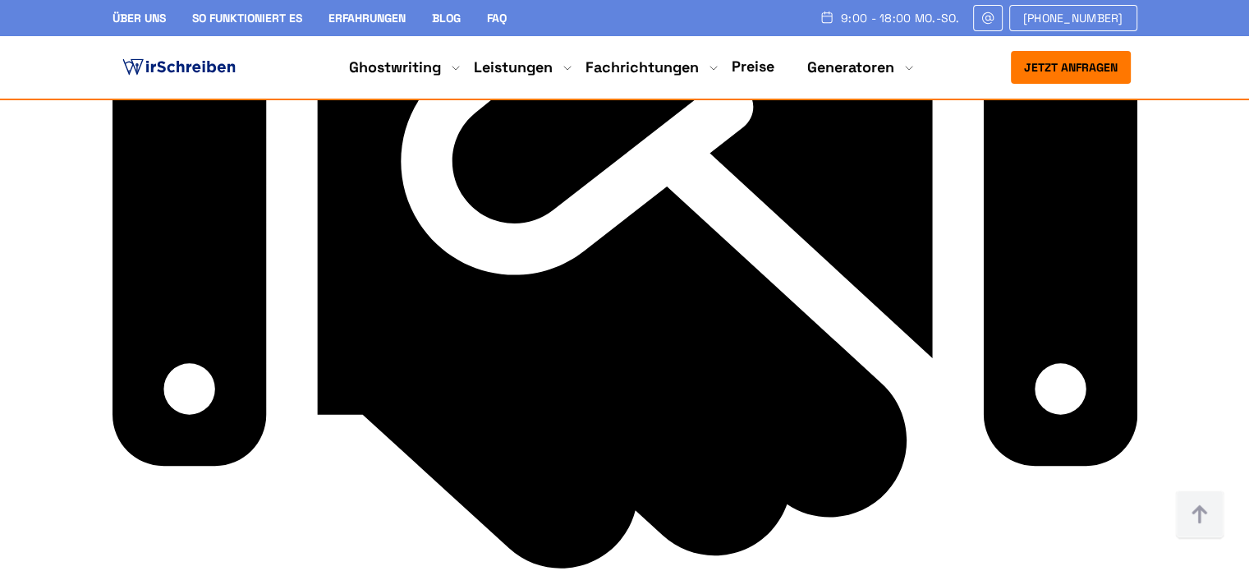
scroll to position [7886, 0]
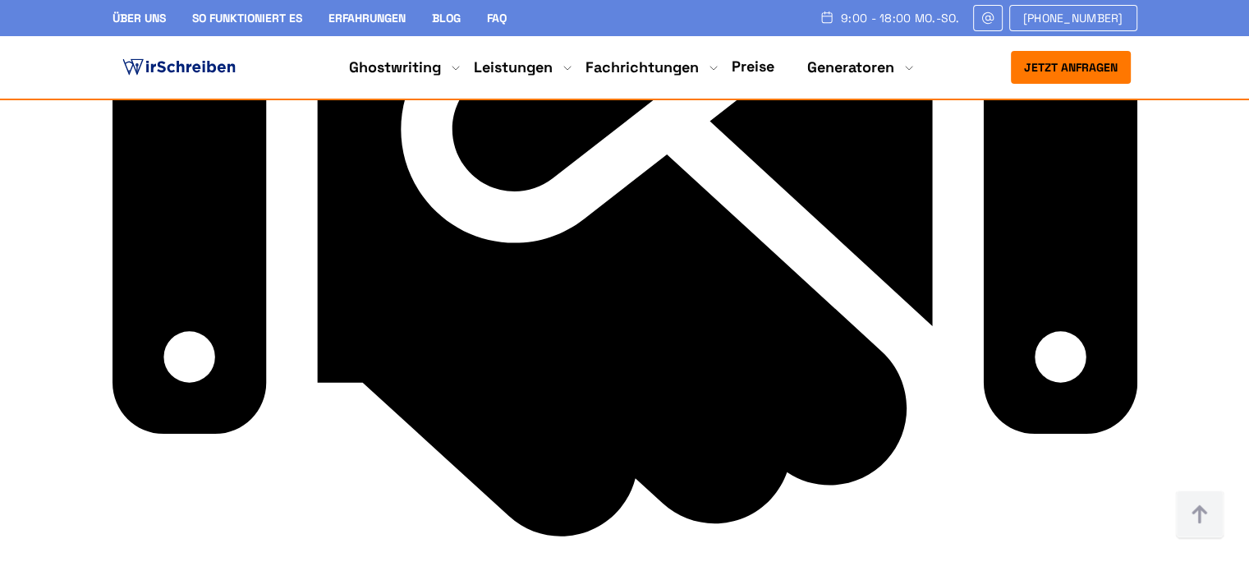
drag, startPoint x: 1006, startPoint y: 286, endPoint x: 802, endPoint y: 294, distance: 204.7
drag, startPoint x: 1011, startPoint y: 285, endPoint x: 808, endPoint y: 293, distance: 203.1
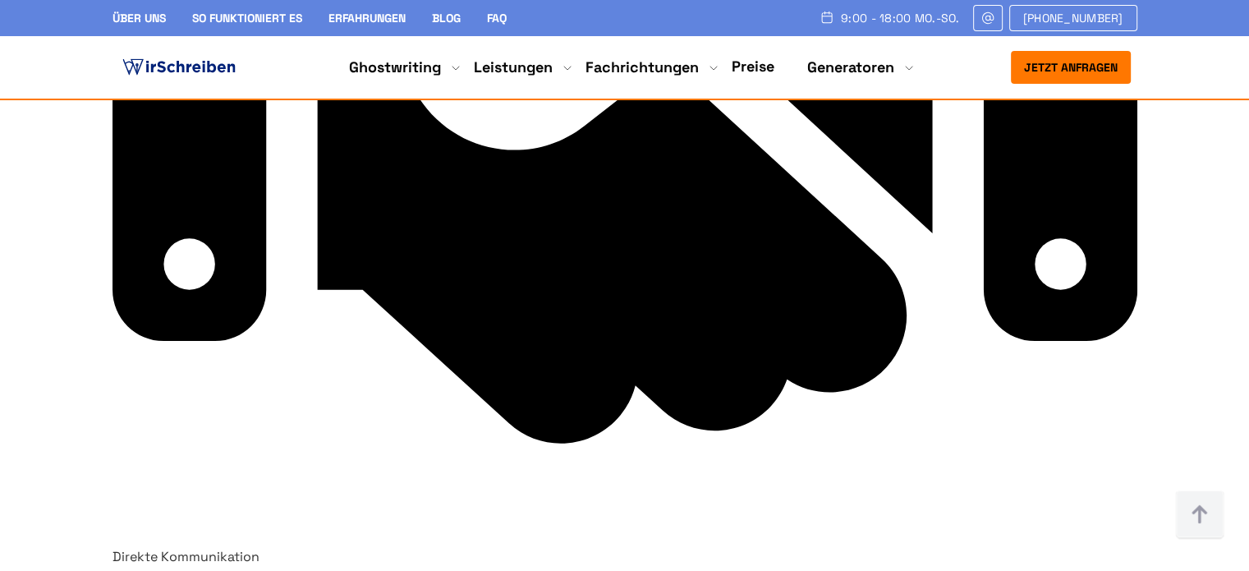
scroll to position [8132, 0]
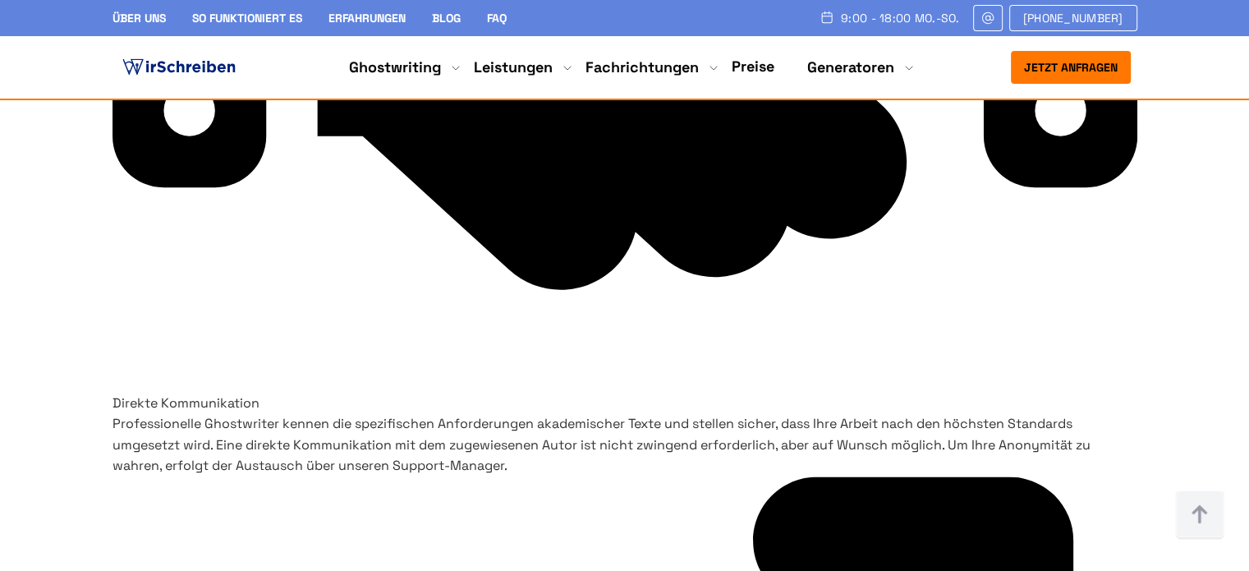
drag, startPoint x: 946, startPoint y: 280, endPoint x: 1035, endPoint y: 289, distance: 90.0
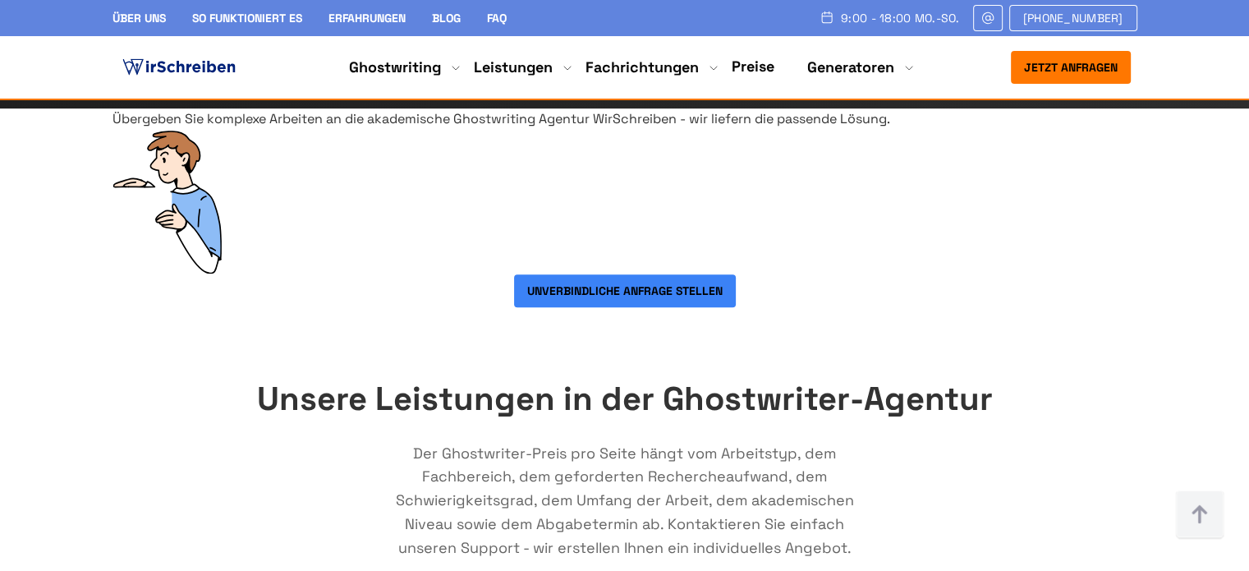
scroll to position [739, 0]
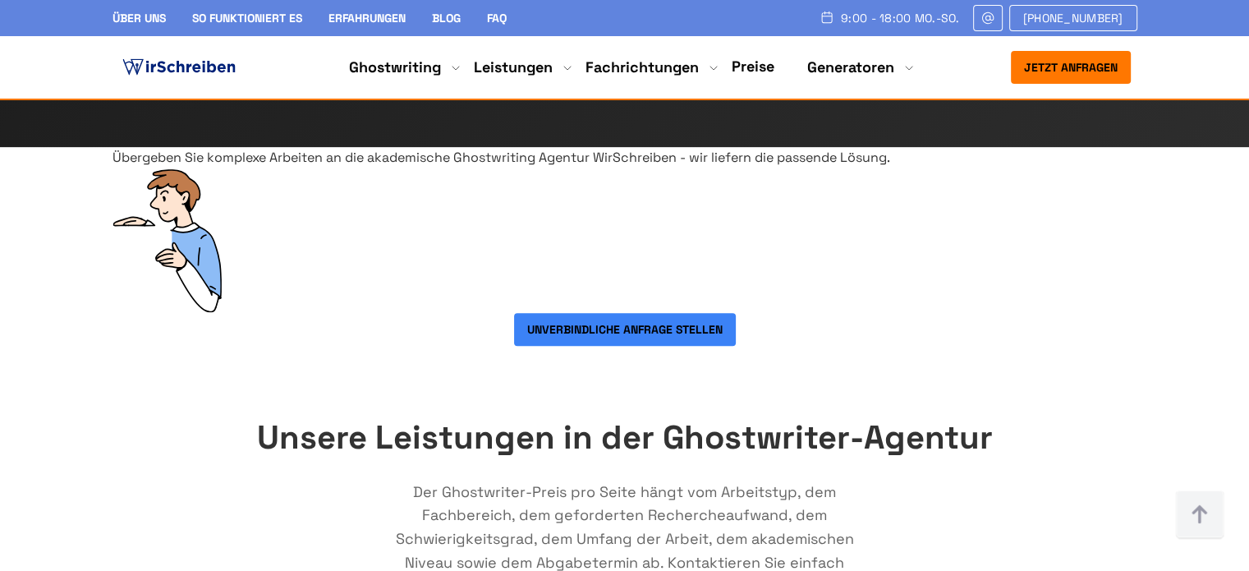
drag, startPoint x: 684, startPoint y: 257, endPoint x: 516, endPoint y: 264, distance: 168.5
drag, startPoint x: 595, startPoint y: 311, endPoint x: 722, endPoint y: 292, distance: 128.8
drag, startPoint x: 758, startPoint y: 286, endPoint x: 697, endPoint y: 288, distance: 60.8
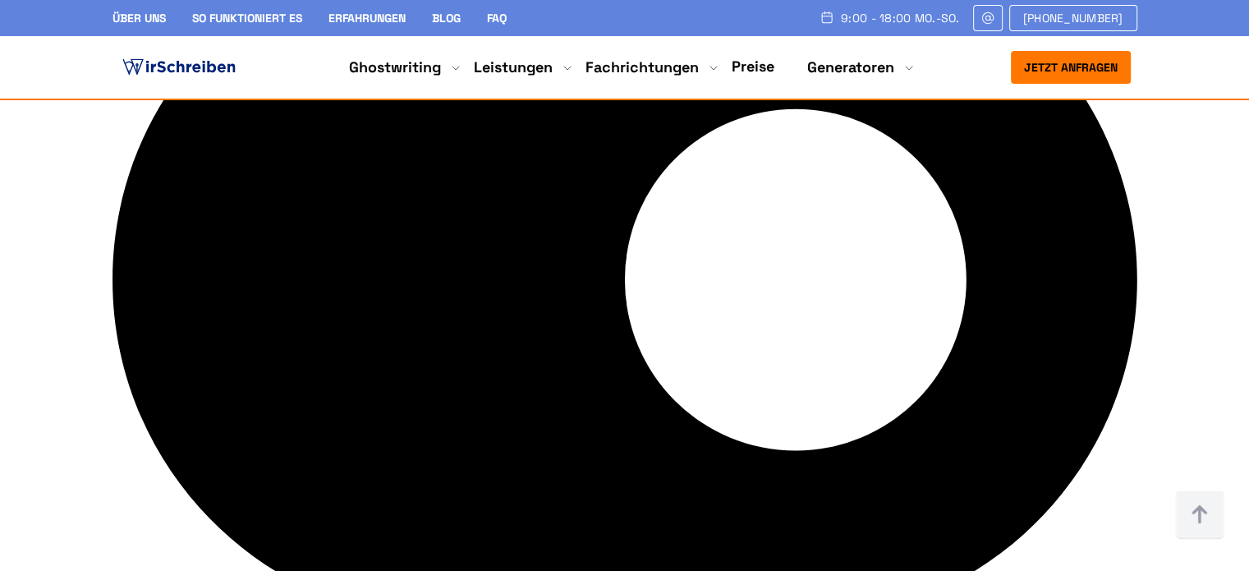
scroll to position [0, 0]
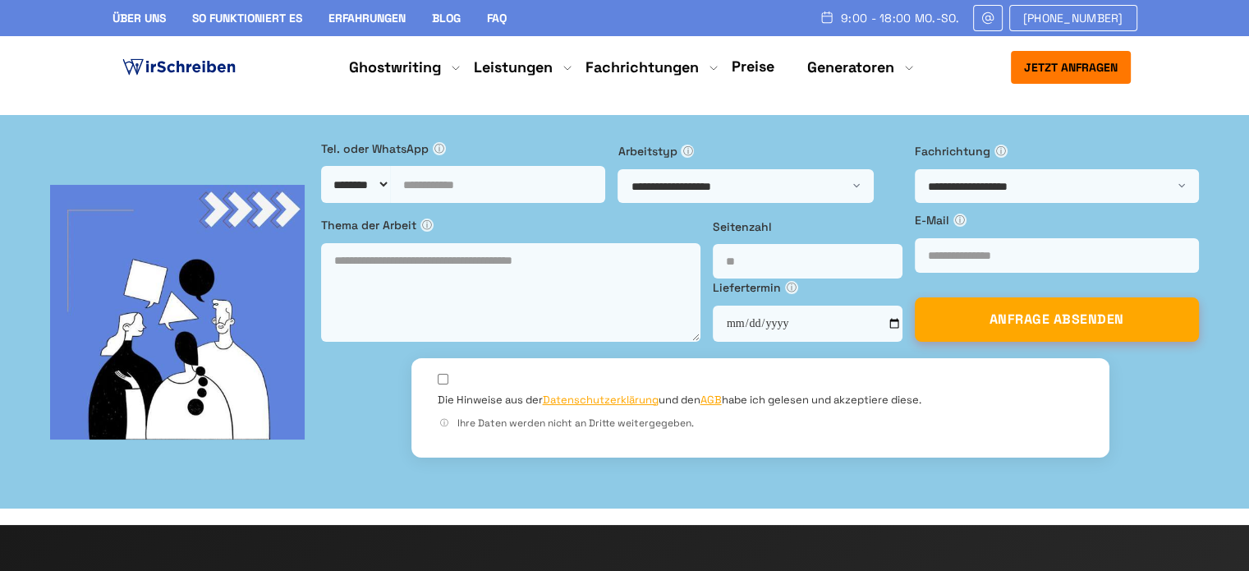
drag, startPoint x: 347, startPoint y: 223, endPoint x: 102, endPoint y: 238, distance: 246.1
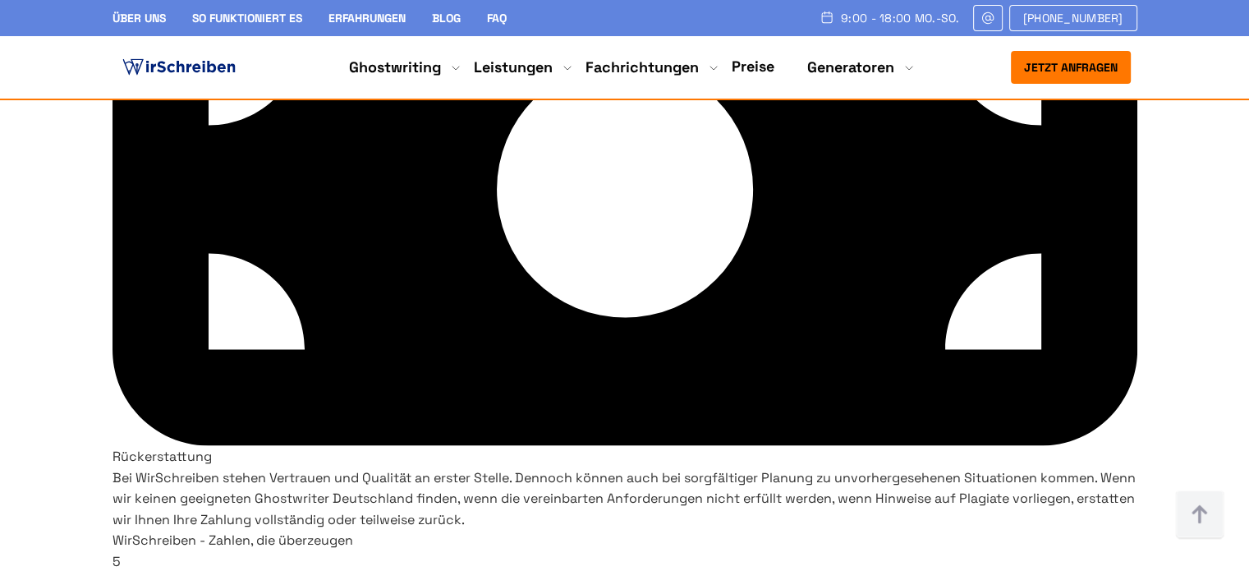
scroll to position [9296, 0]
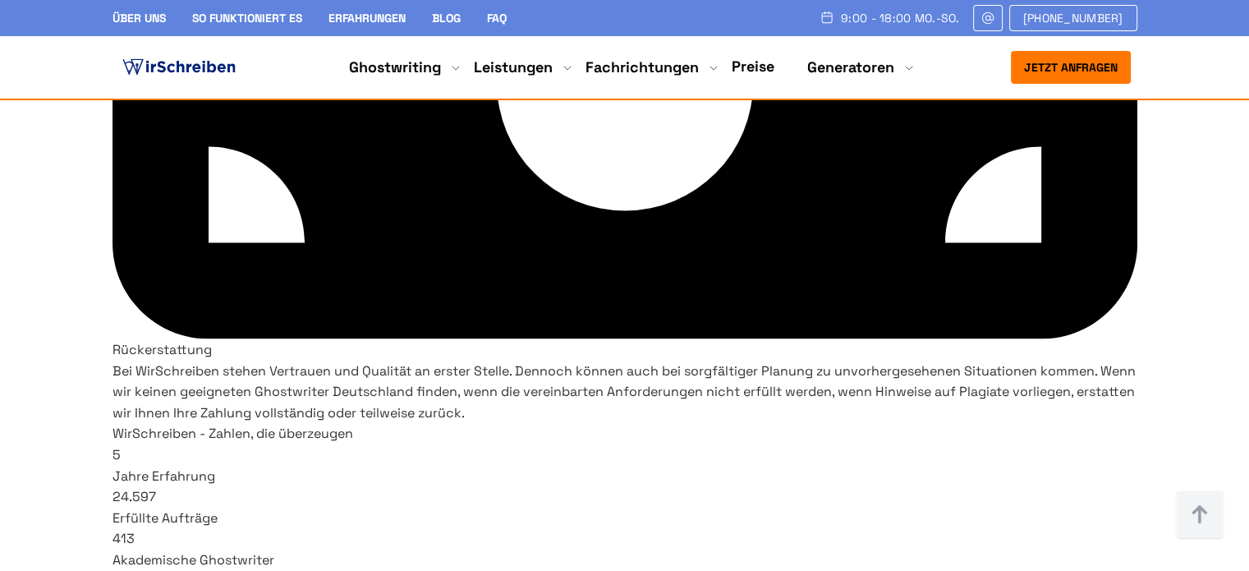
drag, startPoint x: 821, startPoint y: 219, endPoint x: 743, endPoint y: 221, distance: 78.1
click at [1206, 509] on img at bounding box center [1200, 514] width 49 height 49
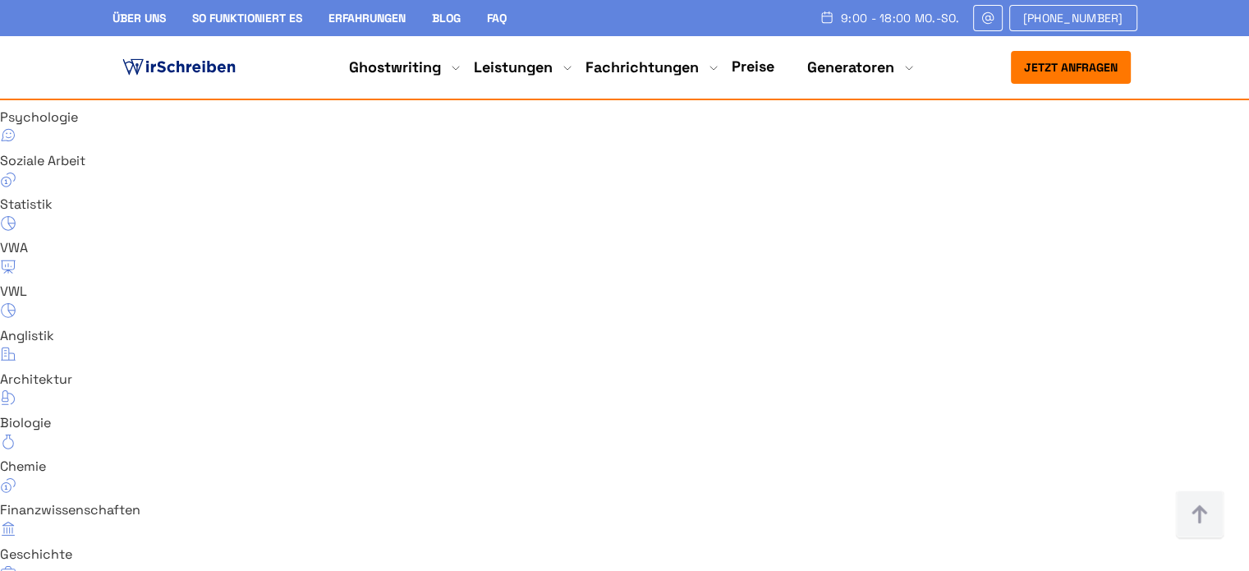
scroll to position [11090, 0]
